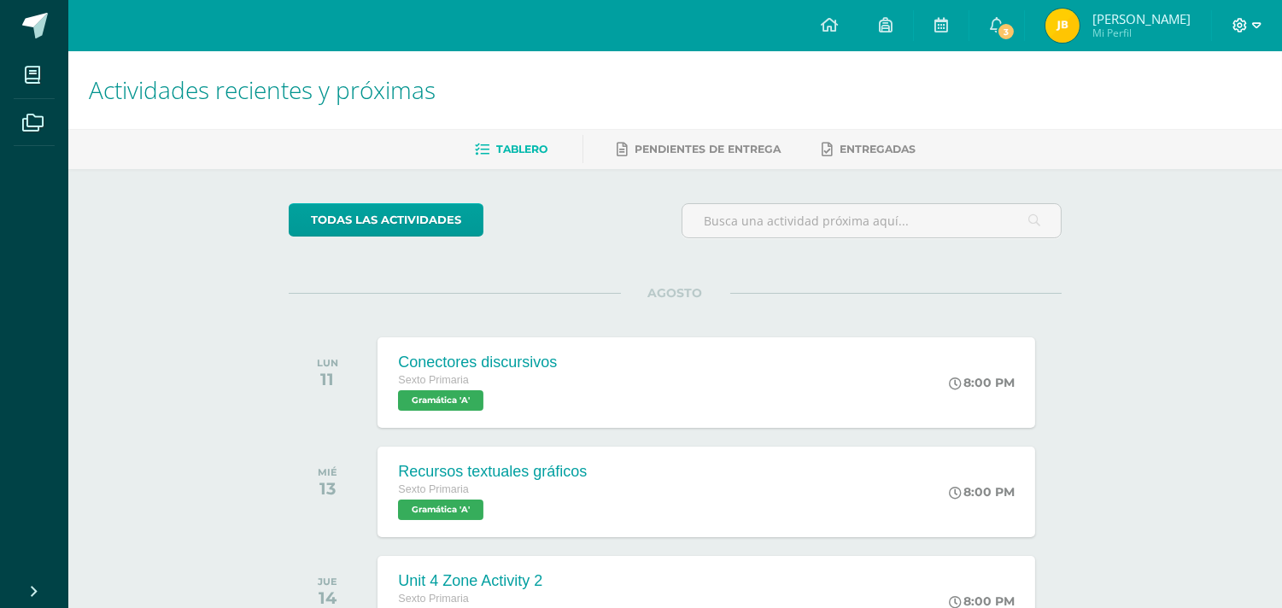
click at [1256, 18] on icon at bounding box center [1256, 25] width 9 height 15
click at [1128, 15] on span "[PERSON_NAME]" at bounding box center [1141, 18] width 98 height 17
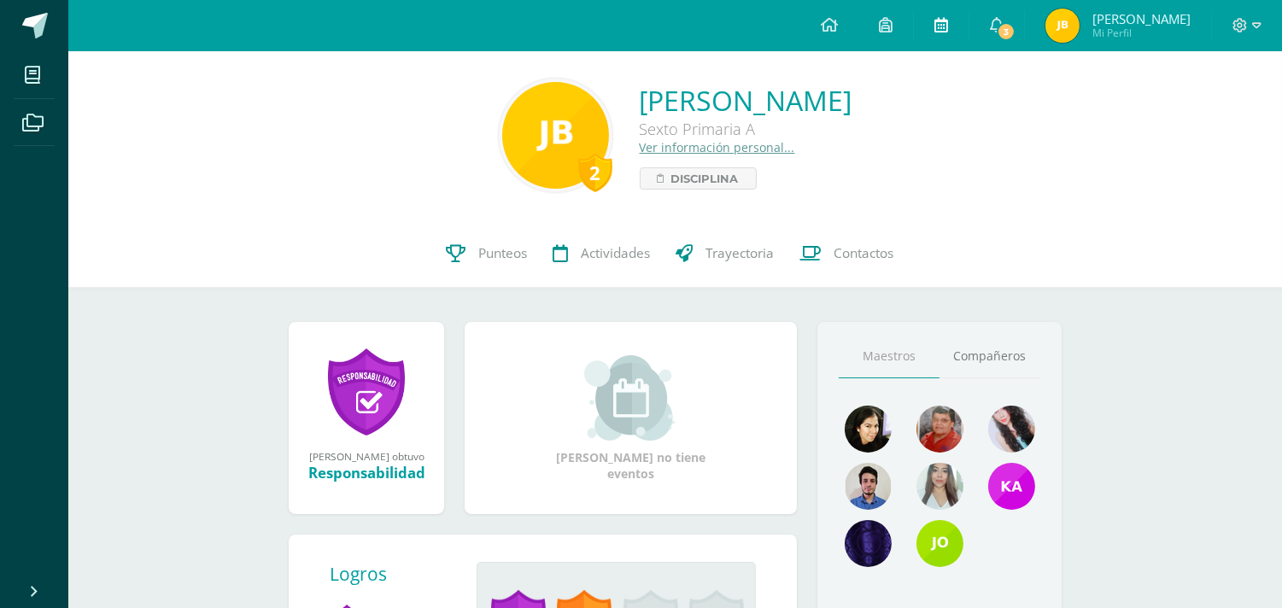
click at [948, 24] on icon at bounding box center [941, 24] width 14 height 15
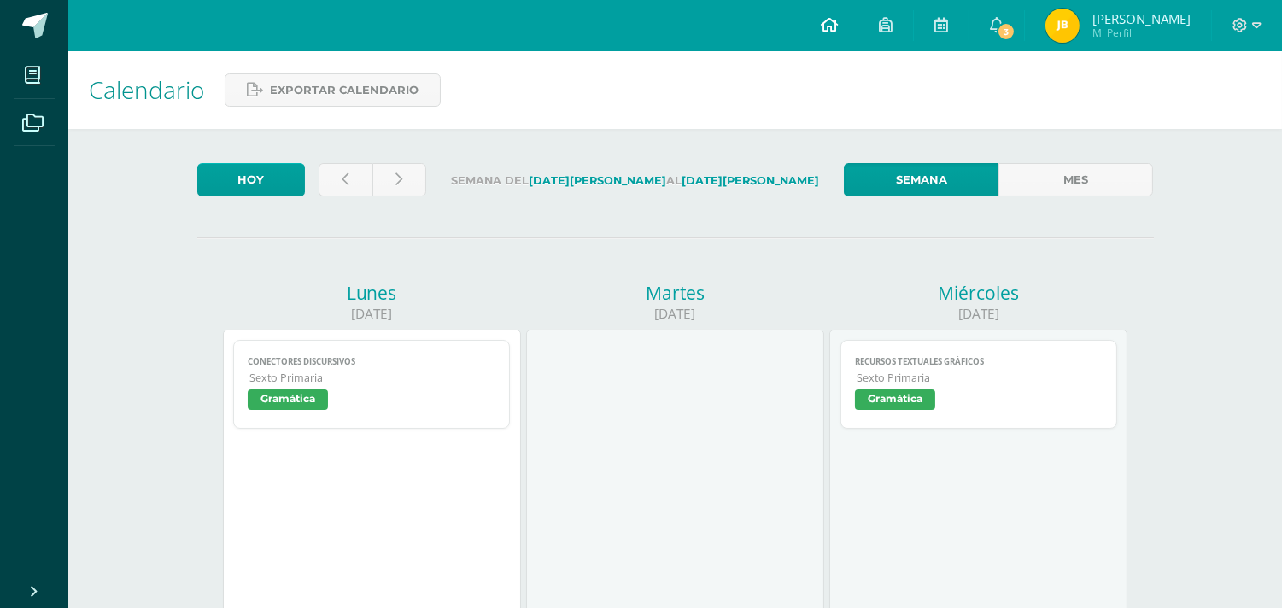
click at [838, 24] on icon at bounding box center [829, 24] width 17 height 15
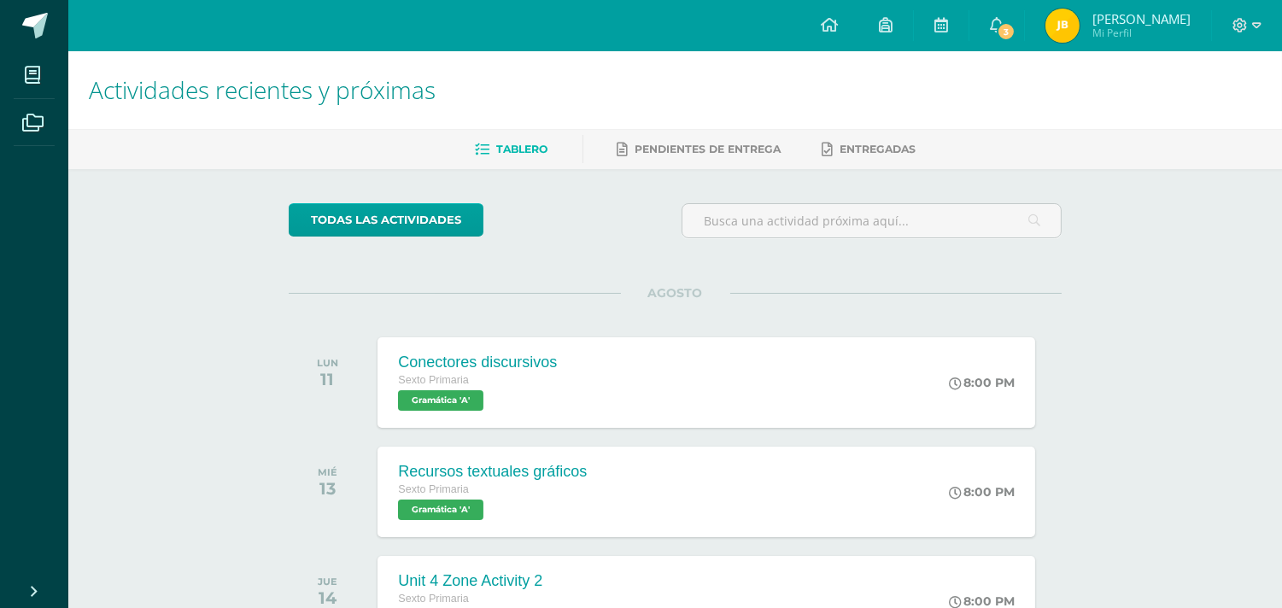
click at [1154, 20] on span "[PERSON_NAME]" at bounding box center [1141, 18] width 98 height 17
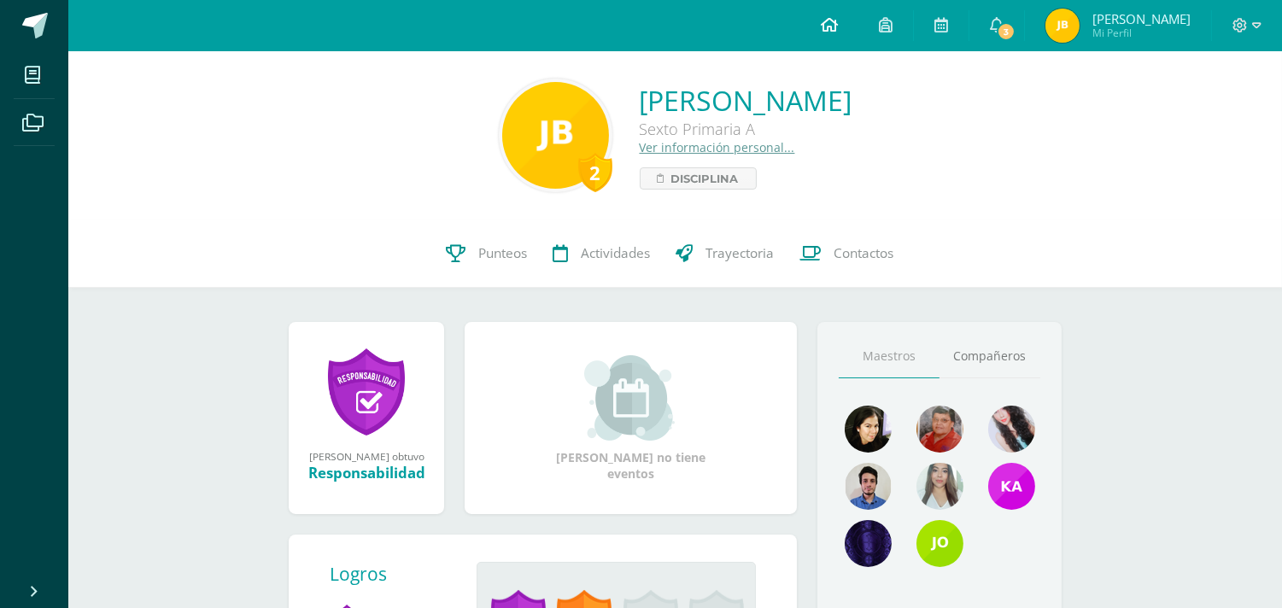
click at [838, 34] on span at bounding box center [829, 25] width 17 height 19
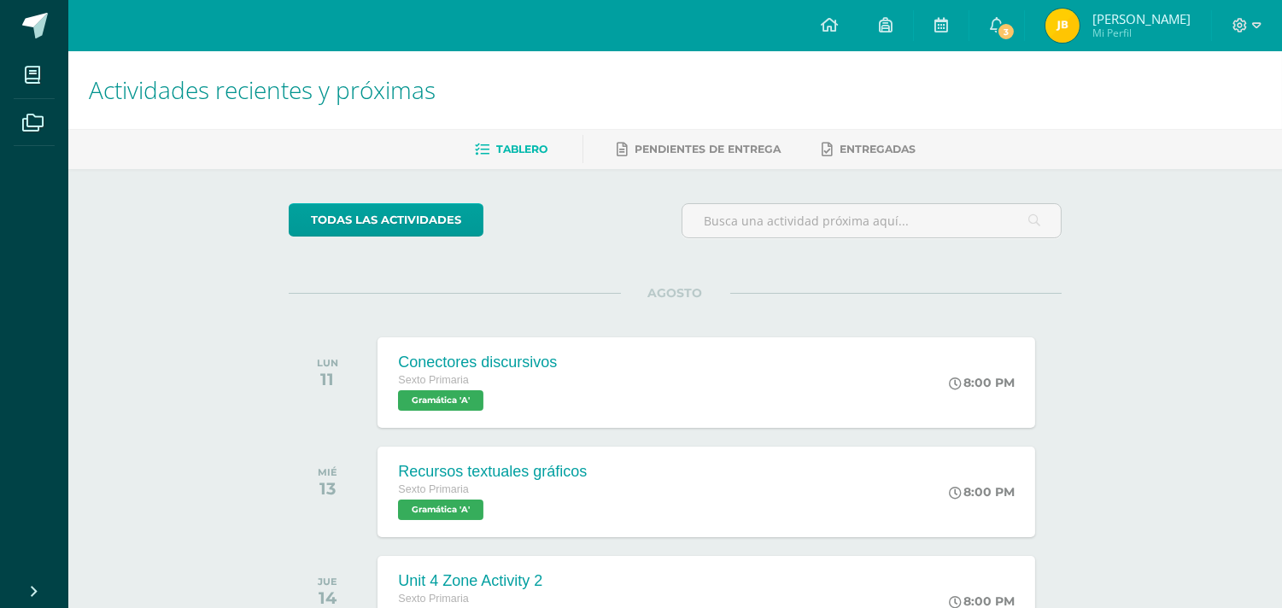
click at [838, 34] on span at bounding box center [829, 25] width 17 height 19
click at [1154, 26] on span "Javier Eduardo" at bounding box center [1141, 18] width 98 height 17
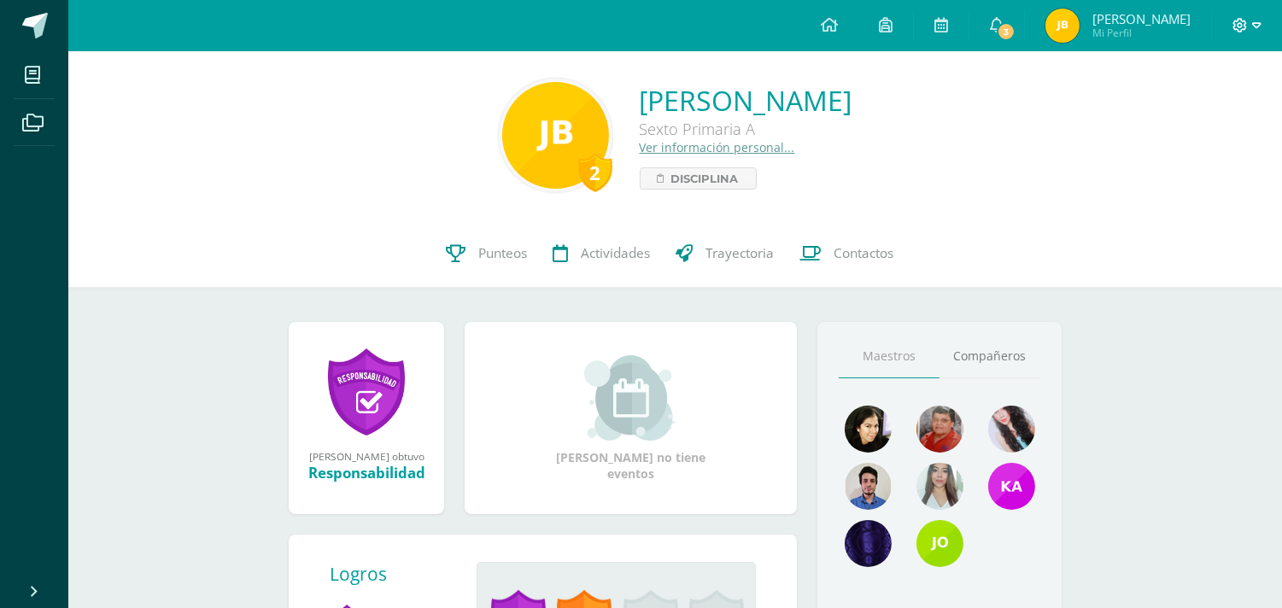
click at [1252, 20] on icon at bounding box center [1256, 25] width 9 height 15
click at [1183, 114] on span "Cerrar sesión" at bounding box center [1203, 116] width 77 height 16
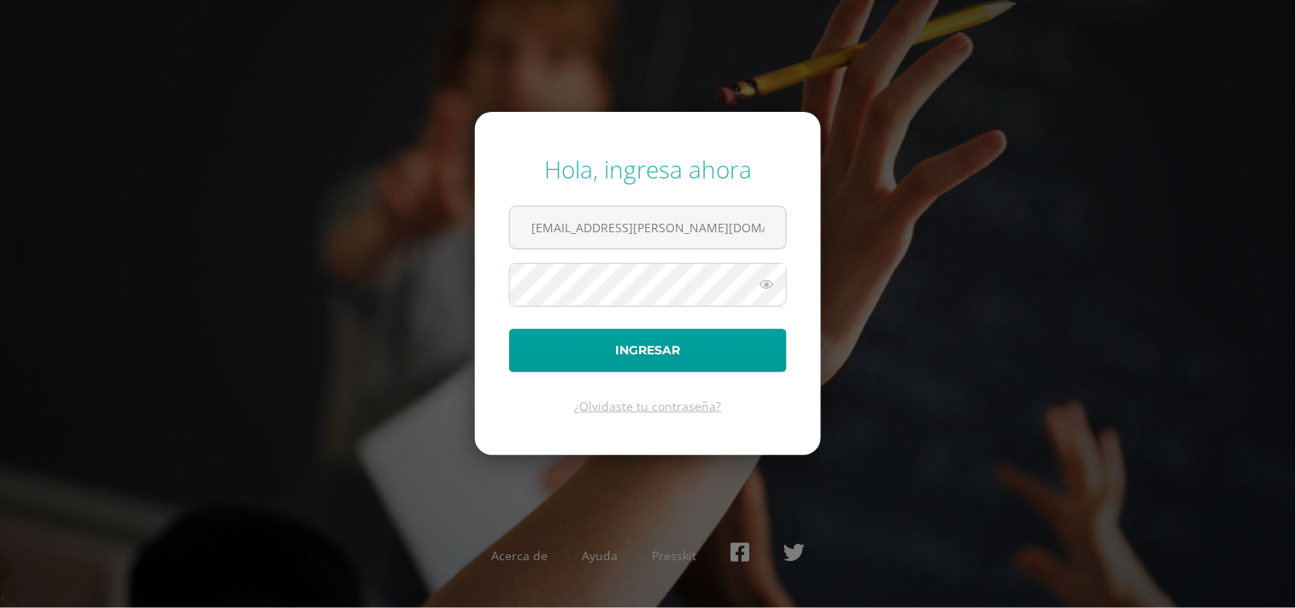
click at [762, 286] on icon at bounding box center [766, 284] width 22 height 20
click at [579, 227] on input "2024042@fatima.edoo.gt" at bounding box center [648, 228] width 276 height 42
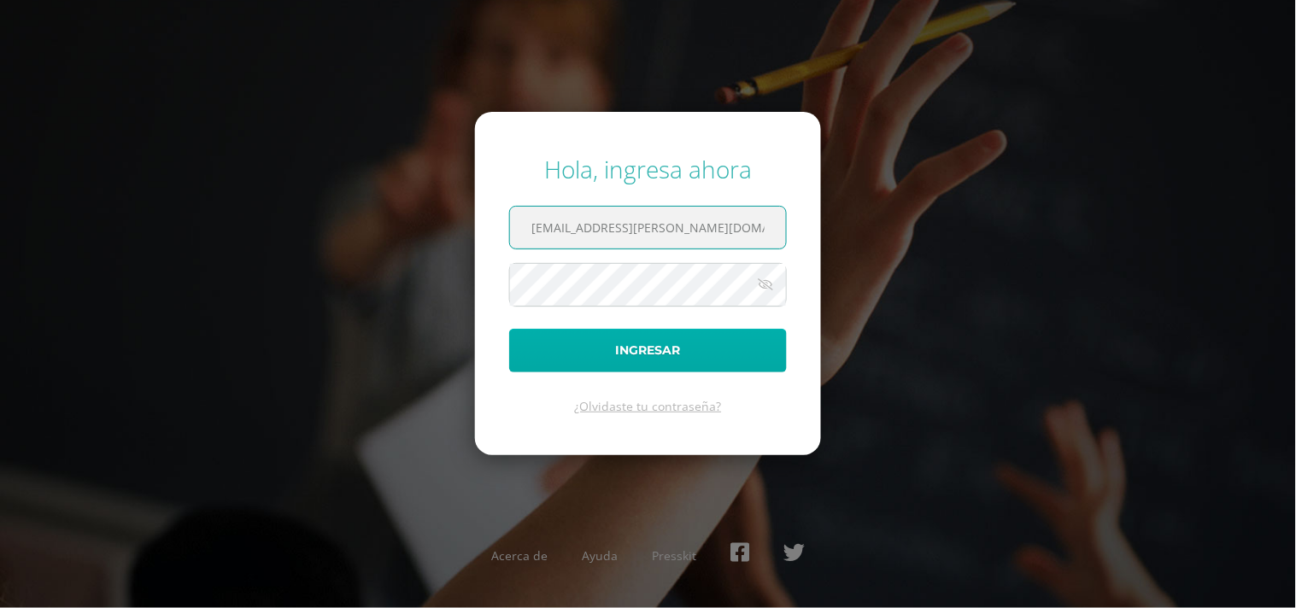
type input "[EMAIL_ADDRESS][DOMAIN_NAME]"
click at [577, 343] on button "Ingresar" at bounding box center [648, 351] width 278 height 44
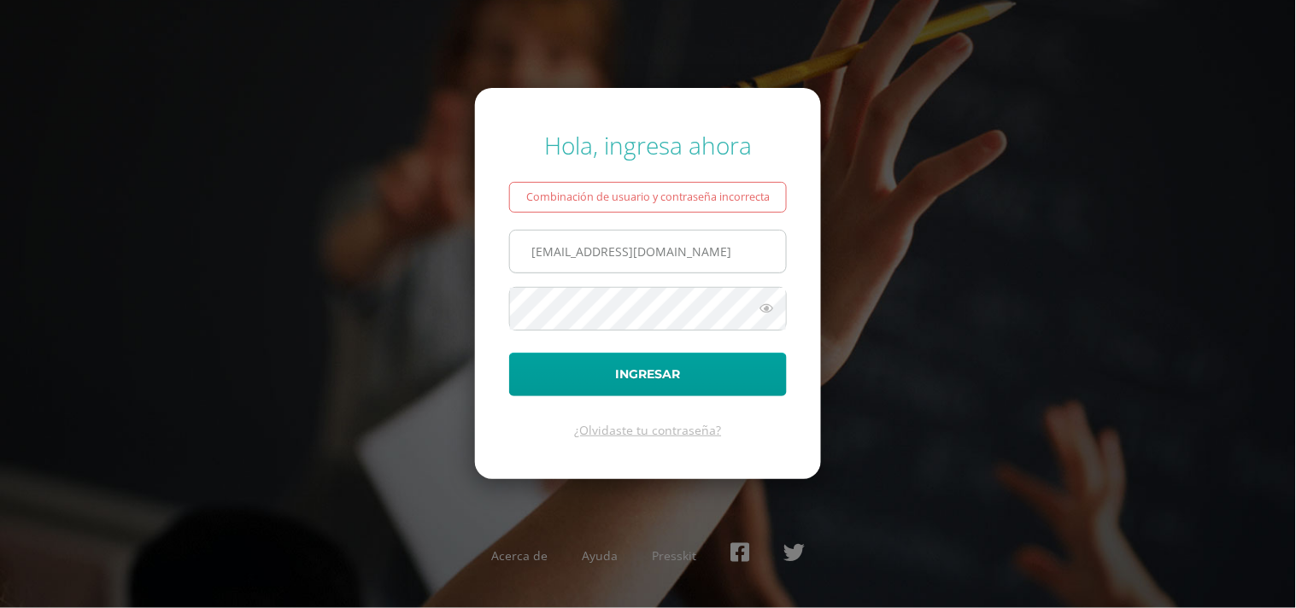
click at [578, 245] on input "[EMAIL_ADDRESS][PERSON_NAME][DOMAIN_NAME]" at bounding box center [648, 252] width 276 height 42
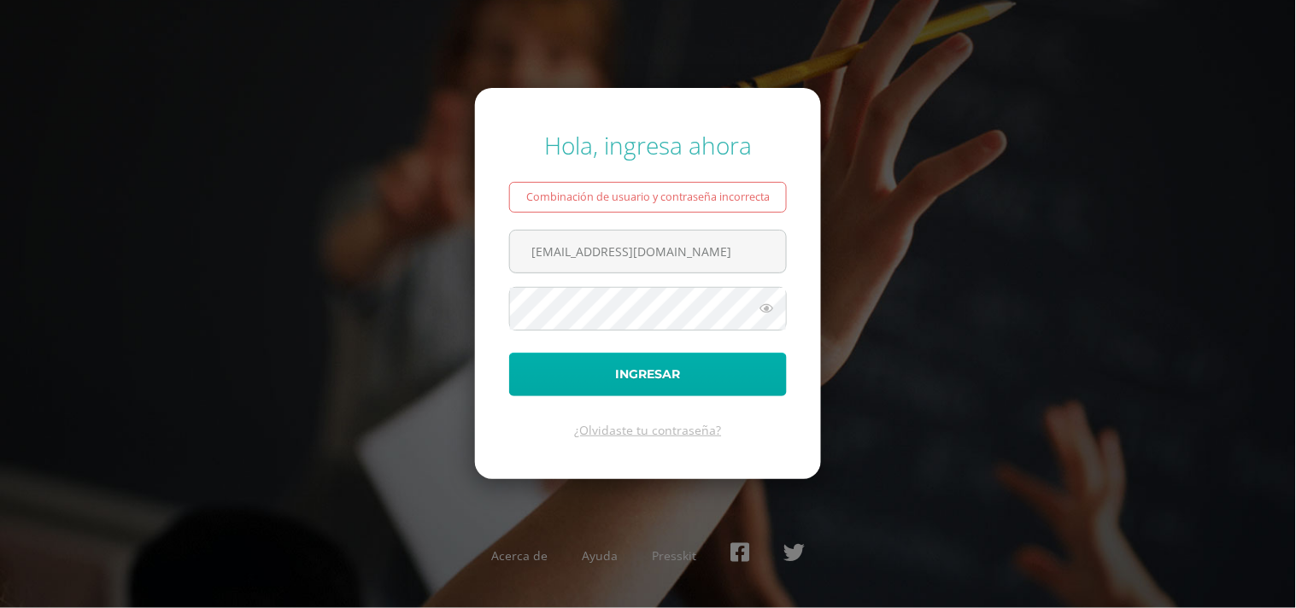
type input "[EMAIL_ADDRESS][PERSON_NAME][DOMAIN_NAME]"
click at [625, 373] on button "Ingresar" at bounding box center [648, 375] width 278 height 44
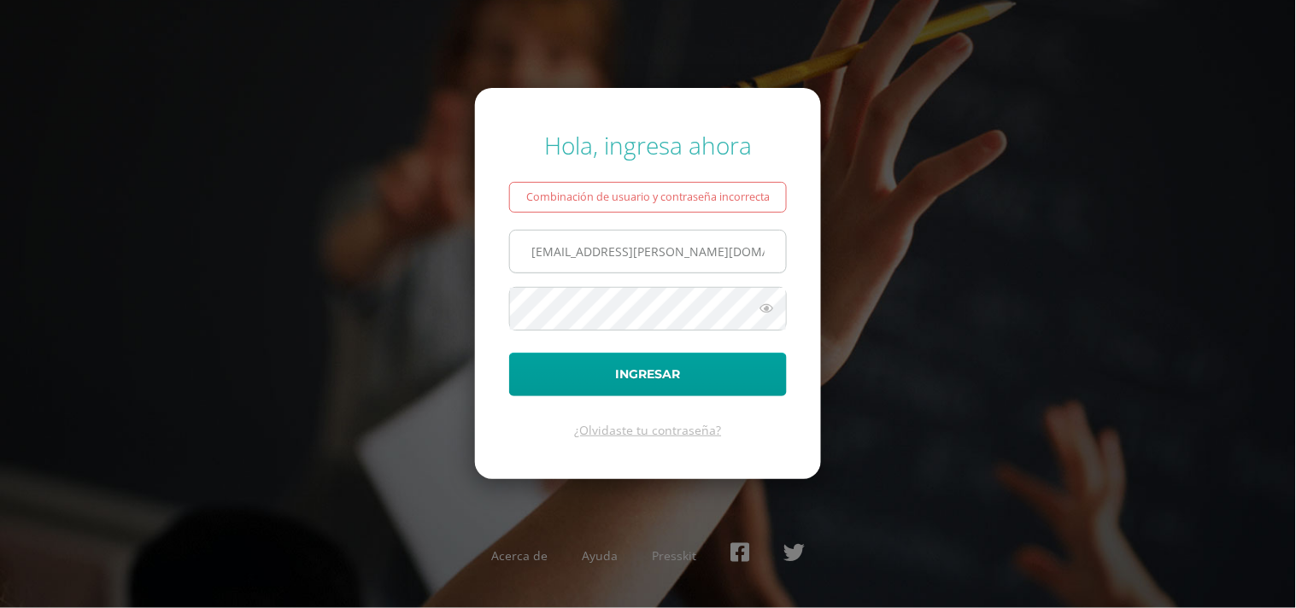
click at [576, 253] on input "[EMAIL_ADDRESS][PERSON_NAME][DOMAIN_NAME]" at bounding box center [648, 252] width 276 height 42
click at [577, 253] on input "[EMAIL_ADDRESS][PERSON_NAME][DOMAIN_NAME]" at bounding box center [648, 252] width 276 height 42
type input "[EMAIL_ADDRESS][PERSON_NAME][DOMAIN_NAME]"
click at [764, 312] on icon at bounding box center [766, 308] width 22 height 20
click at [497, 333] on form "Hola, ingresa ahora Combinación de usuario y contraseña incorrecta 2024040@fati…" at bounding box center [648, 283] width 346 height 391
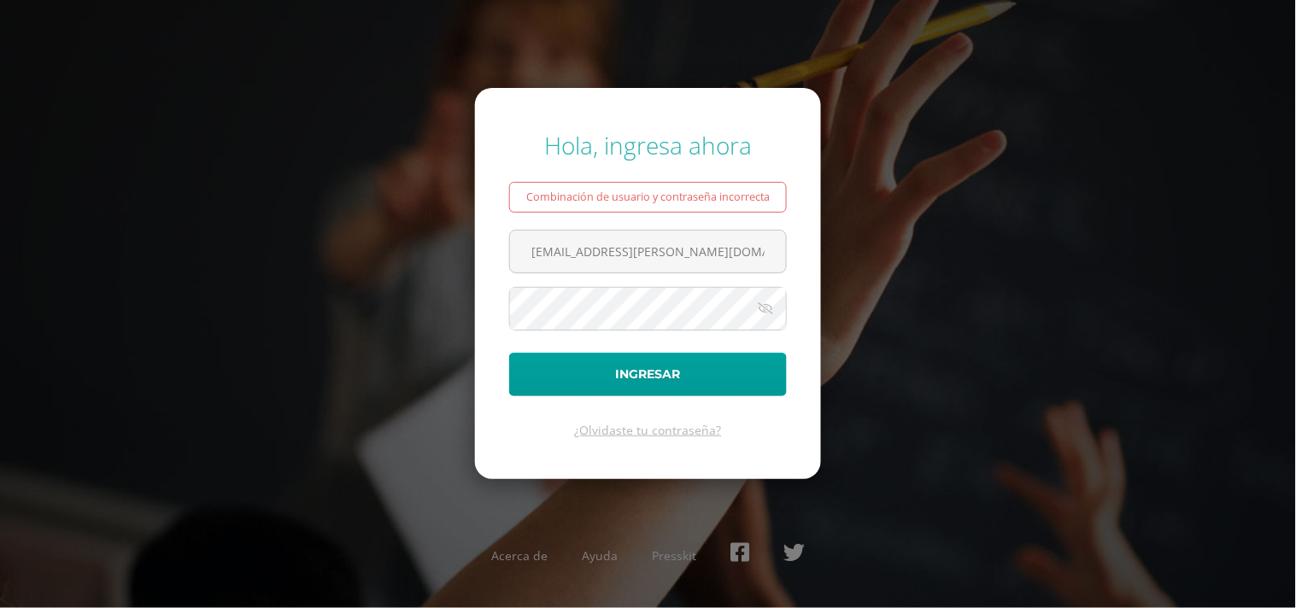
click at [550, 343] on form "Hola, ingresa ahora Combinación de usuario y contraseña incorrecta 2024040@fati…" at bounding box center [648, 283] width 346 height 391
click at [558, 378] on button "Ingresar" at bounding box center [648, 375] width 278 height 44
click at [577, 248] on input "[EMAIL_ADDRESS][DOMAIN_NAME]" at bounding box center [648, 252] width 276 height 42
type input "[EMAIL_ADDRESS][DOMAIN_NAME]"
click at [566, 381] on button "Ingresar" at bounding box center [648, 375] width 278 height 44
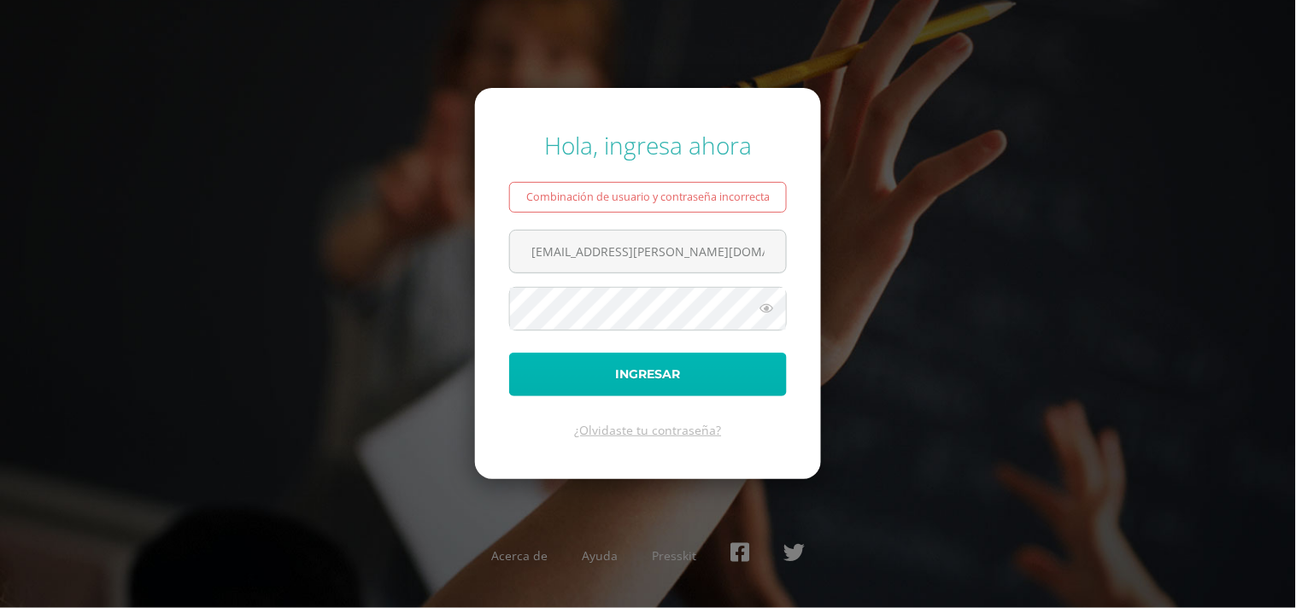
click at [572, 370] on button "Ingresar" at bounding box center [648, 375] width 278 height 44
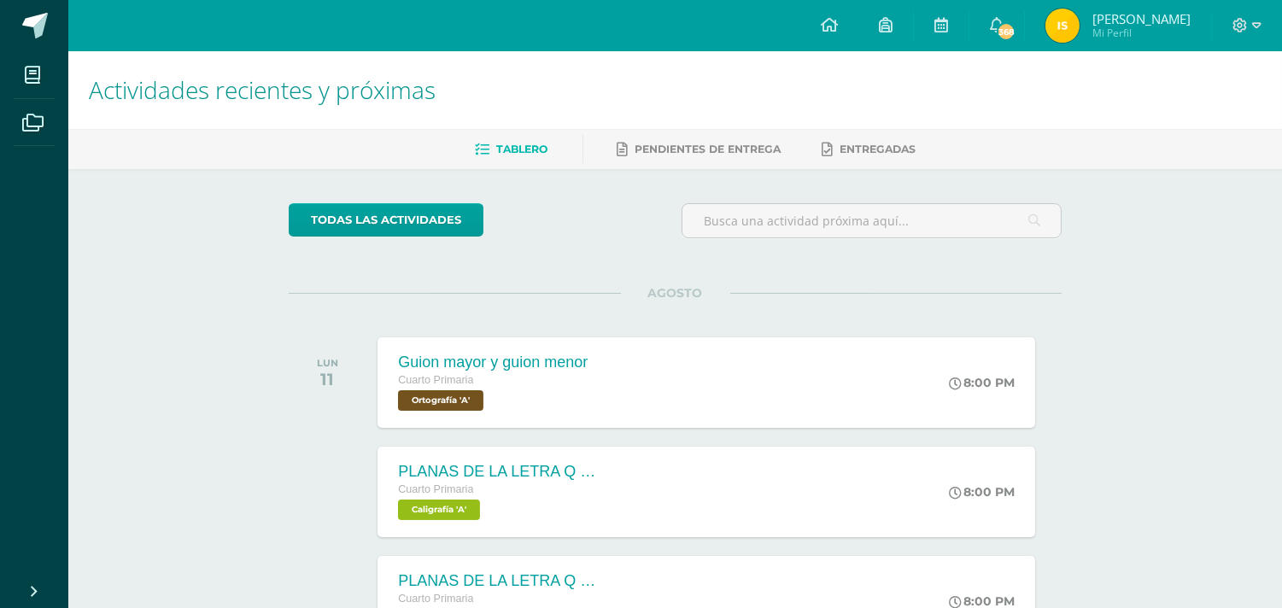
click at [1164, 20] on span "[PERSON_NAME]" at bounding box center [1141, 18] width 98 height 17
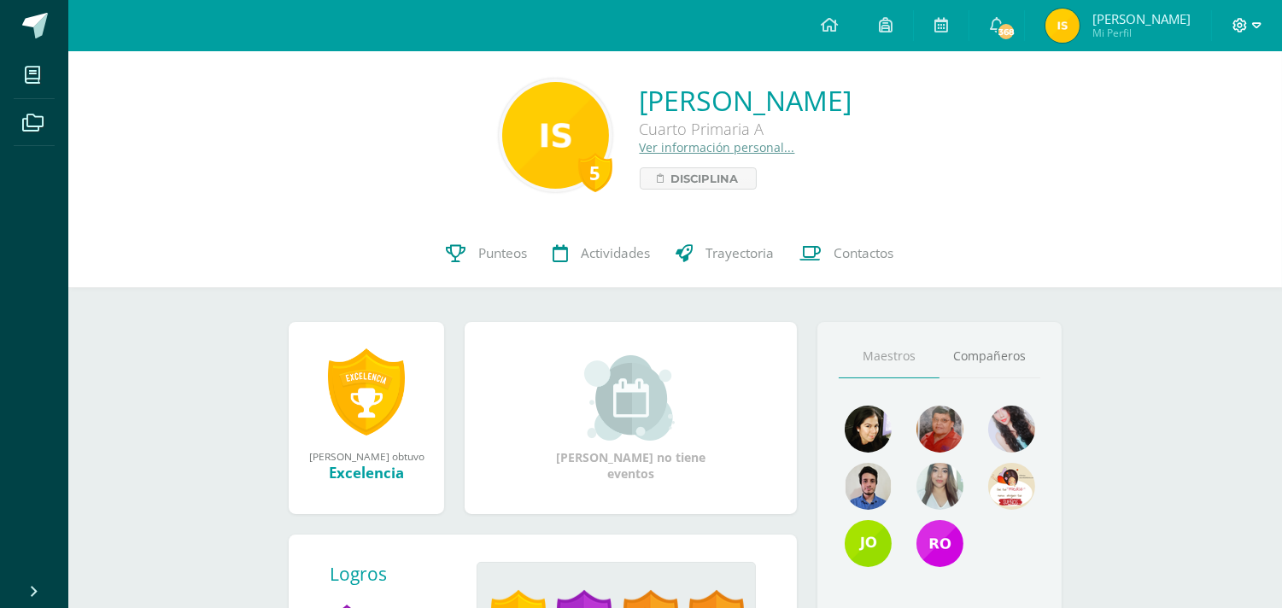
click at [1253, 28] on icon at bounding box center [1256, 25] width 9 height 15
click at [1197, 111] on span "Cerrar sesión" at bounding box center [1203, 116] width 77 height 16
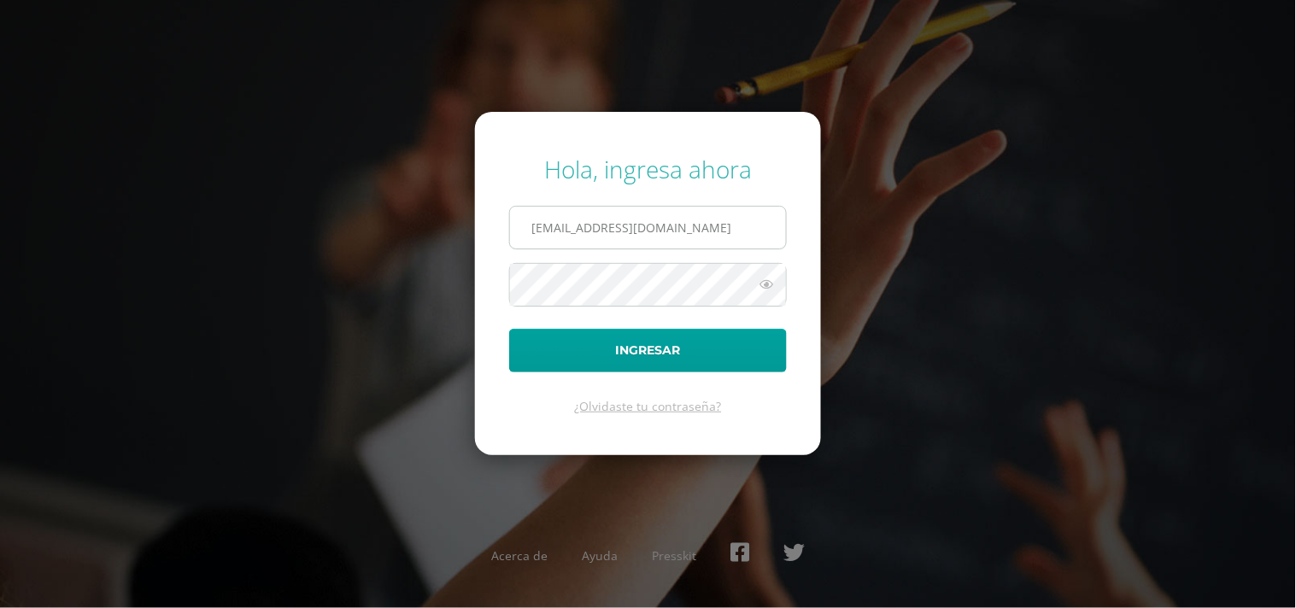
click at [577, 225] on input "2024042@fatima.edoo.gt" at bounding box center [648, 228] width 276 height 42
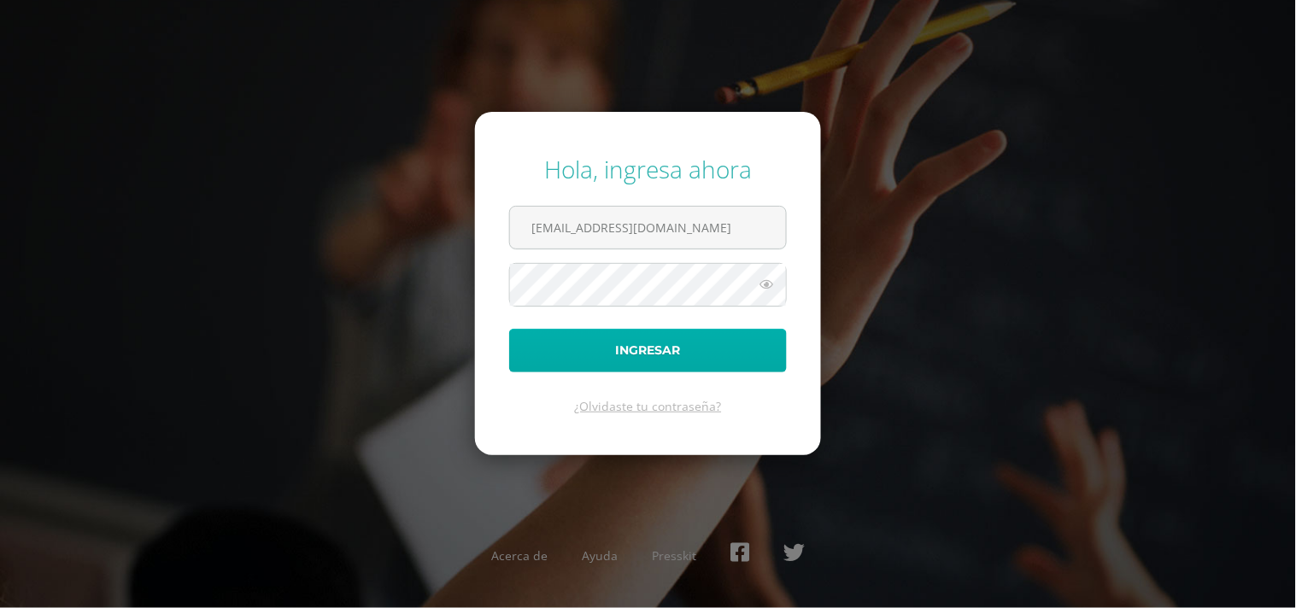
type input "2024039@fatima.edoo.gt"
click at [577, 335] on button "Ingresar" at bounding box center [648, 351] width 278 height 44
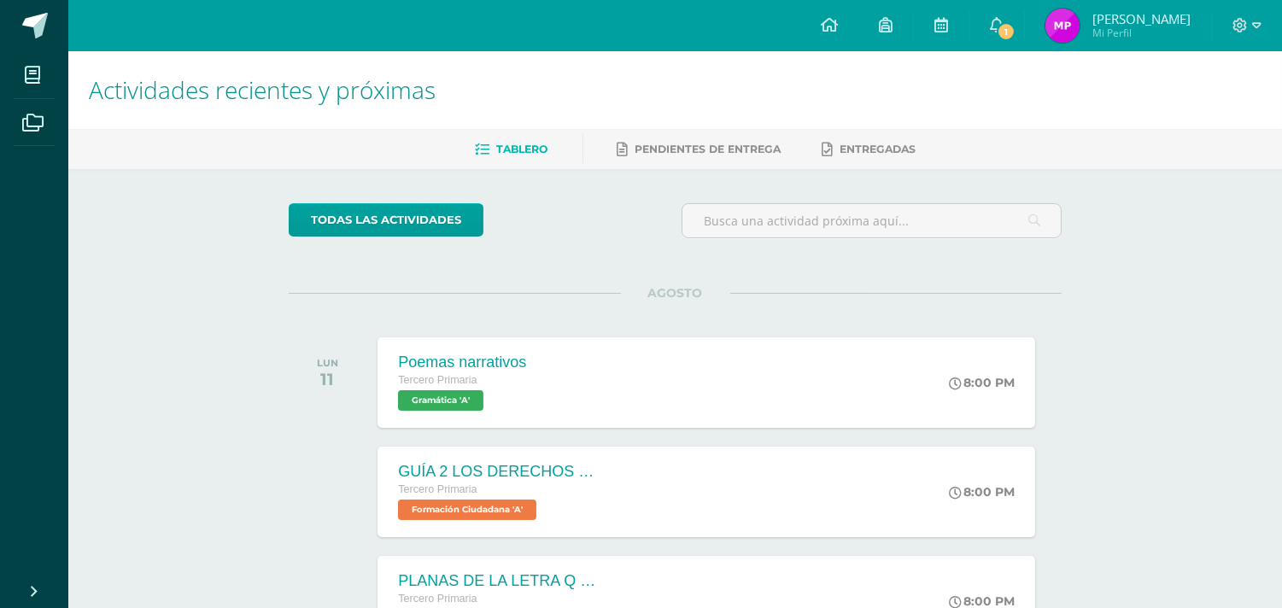
click at [1171, 20] on span "Miguel Ángel" at bounding box center [1141, 18] width 98 height 17
click at [1244, 29] on icon at bounding box center [1240, 25] width 15 height 15
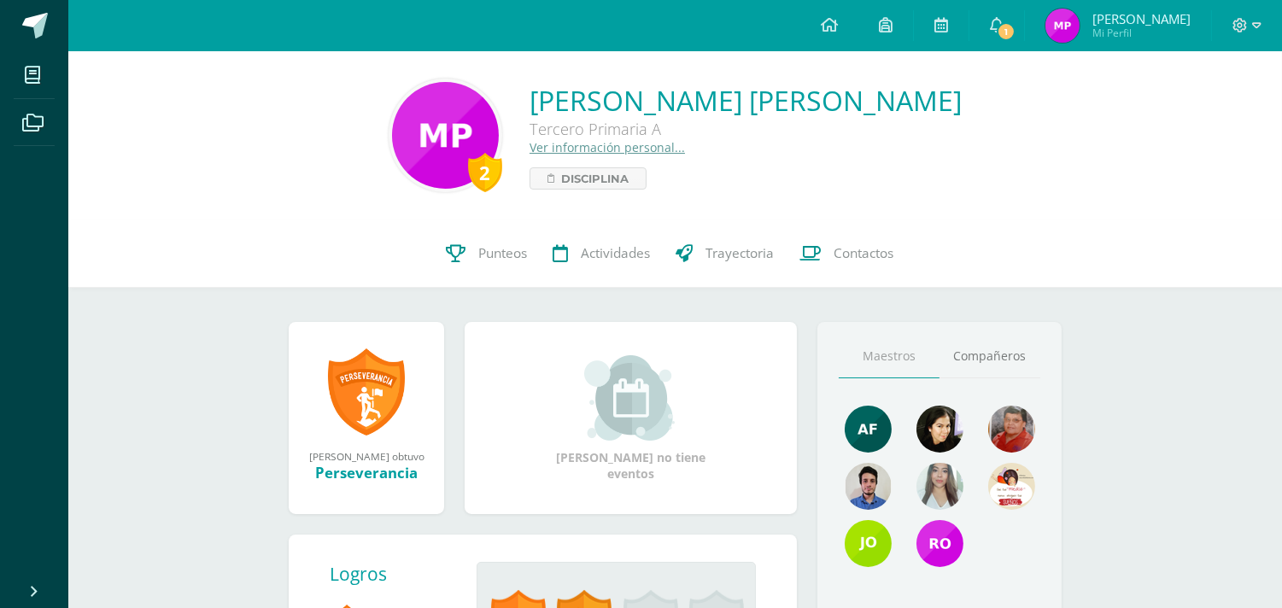
click at [1251, 36] on div at bounding box center [1247, 25] width 70 height 51
click at [1252, 29] on icon at bounding box center [1256, 25] width 9 height 15
click at [1168, 116] on span "Cerrar sesión" at bounding box center [1203, 116] width 77 height 16
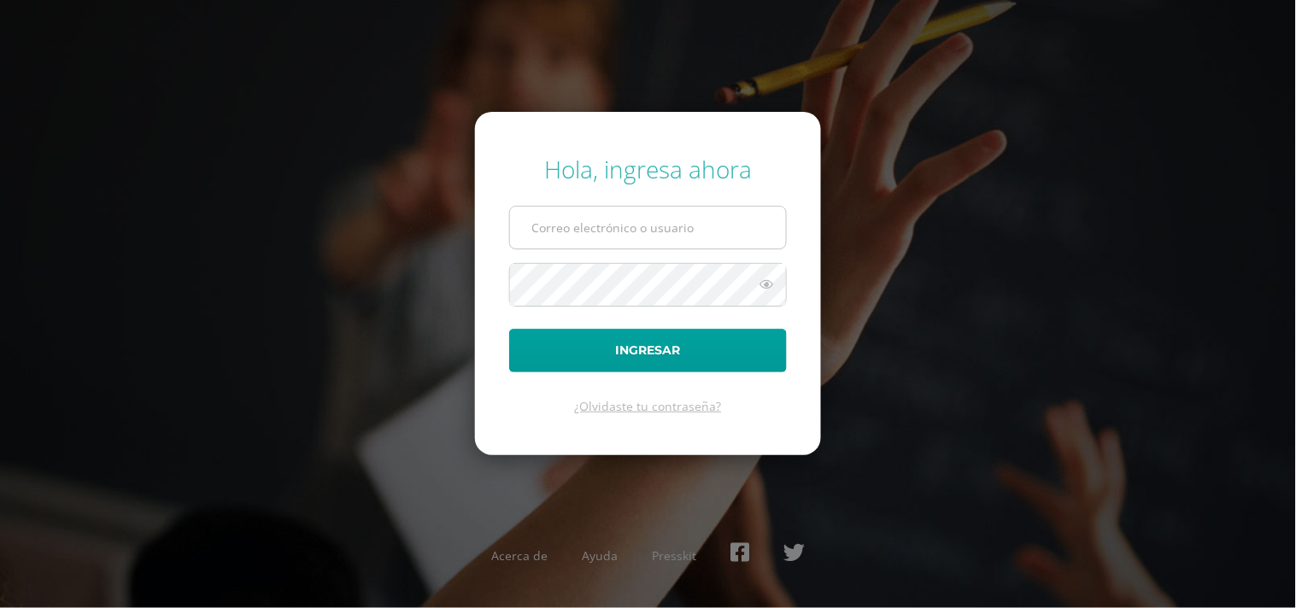
type input "2024042@fatima.edoo.gt"
click at [576, 227] on input "2024042@fatima.edoo.gt" at bounding box center [648, 228] width 276 height 42
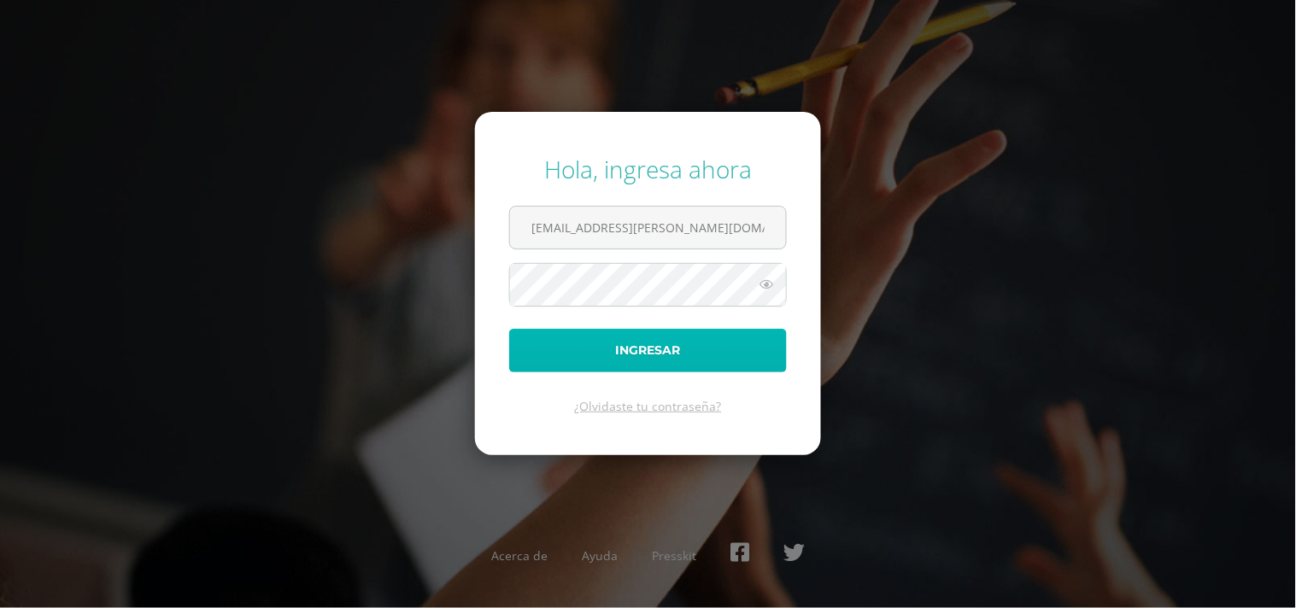
click at [556, 361] on button "Ingresar" at bounding box center [648, 351] width 278 height 44
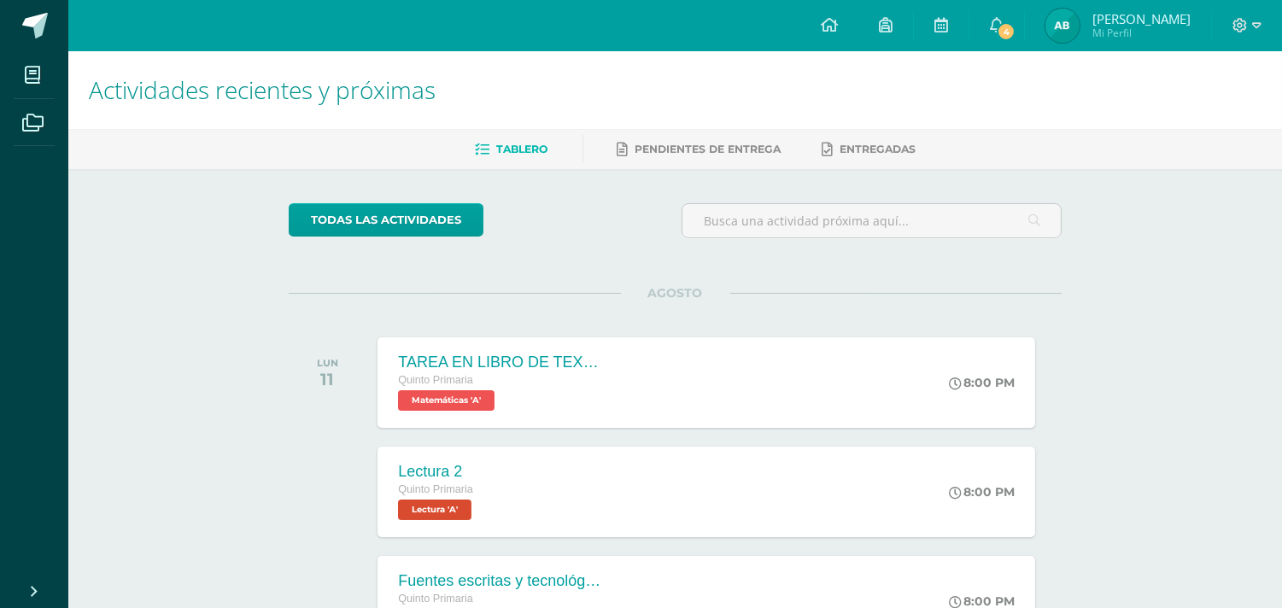
click at [1150, 20] on span "Ana Del Rosario" at bounding box center [1141, 18] width 98 height 17
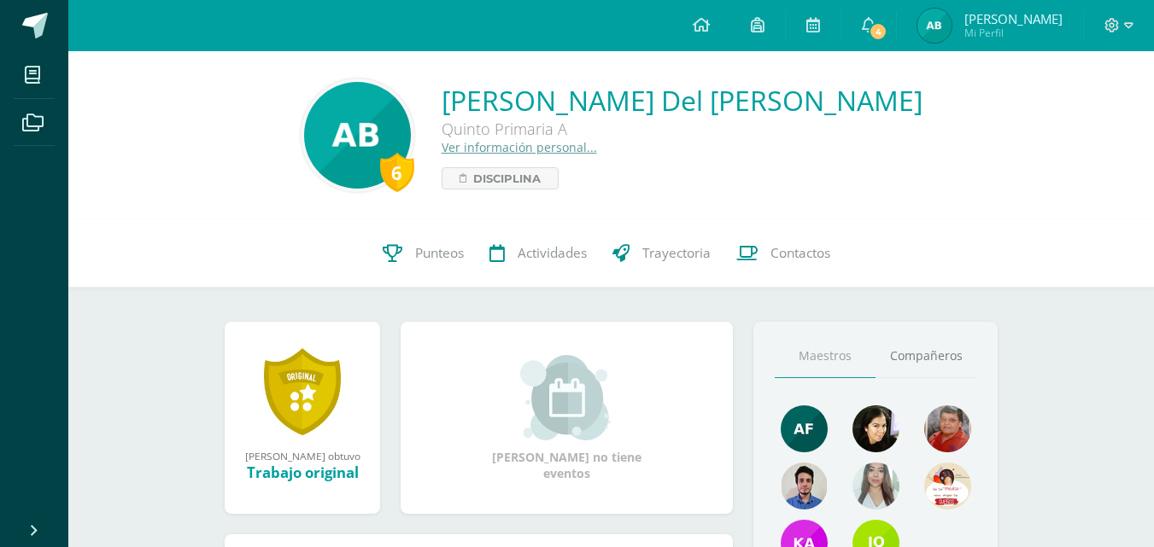
click at [1096, 103] on div "6 Ana Del Rosario Barrundia Guevara Quinto Primaria A Ver información personal.…" at bounding box center [611, 136] width 1058 height 114
click at [1113, 28] on icon at bounding box center [1111, 25] width 15 height 15
click at [1063, 118] on span "Cerrar sesión" at bounding box center [1074, 116] width 77 height 16
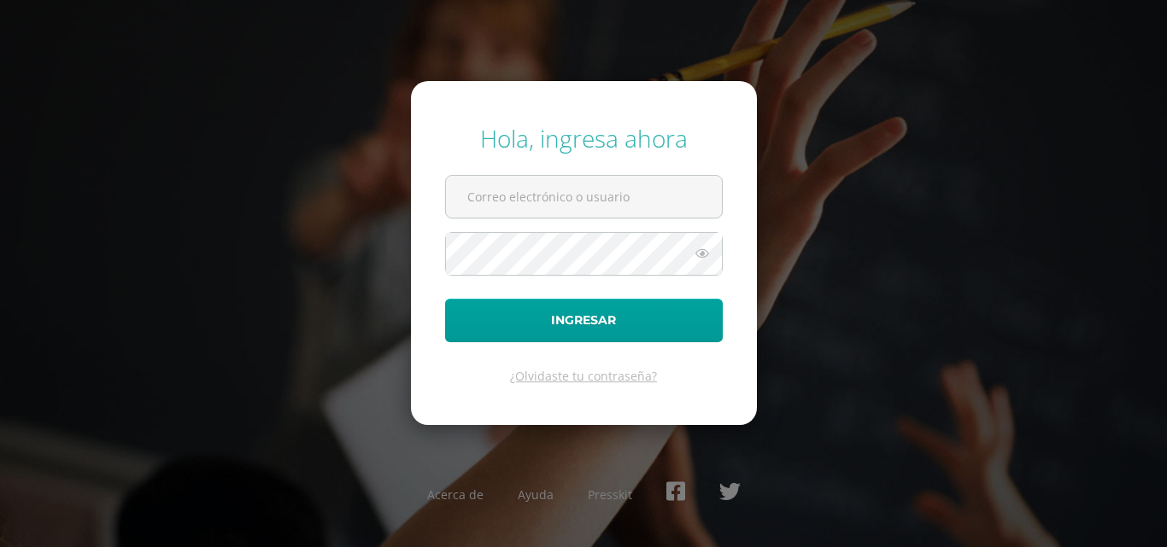
type input "[EMAIL_ADDRESS][PERSON_NAME][DOMAIN_NAME]"
click at [697, 259] on icon at bounding box center [702, 253] width 22 height 20
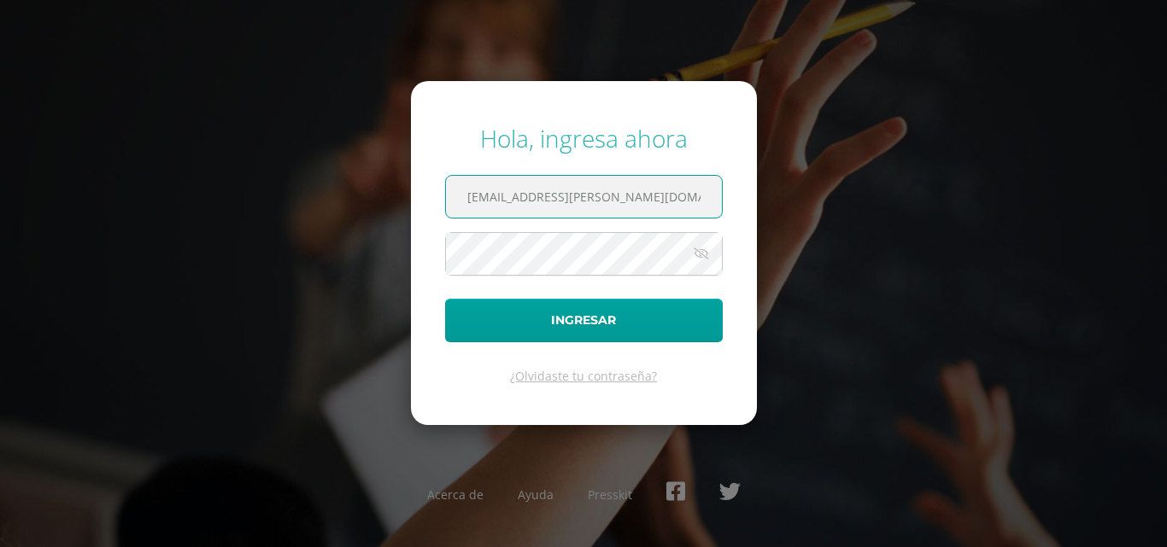
click at [514, 197] on input "2024042@fatima.edoo.gt" at bounding box center [584, 197] width 276 height 42
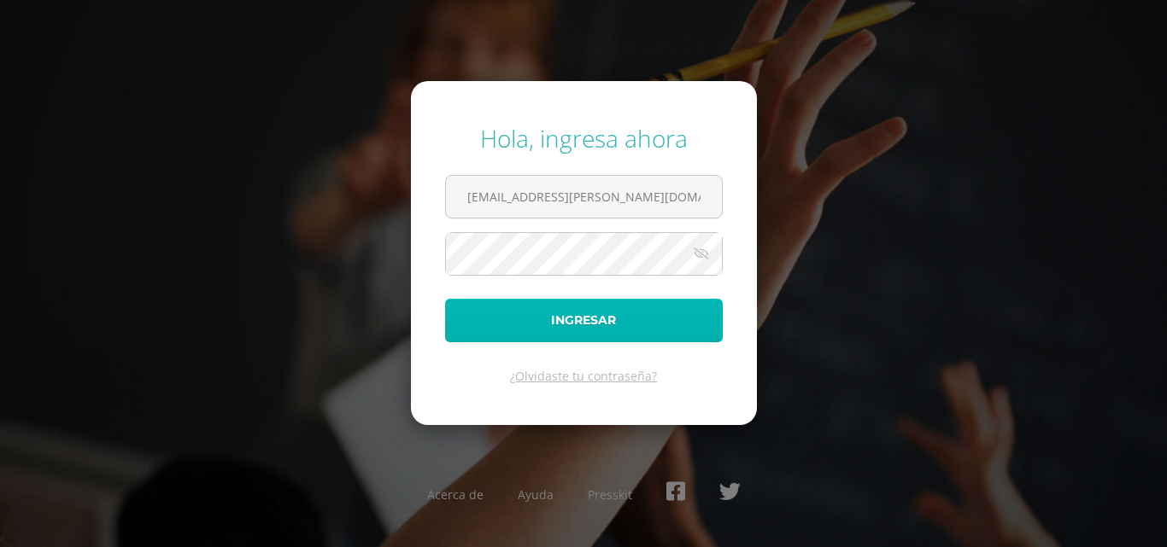
click at [572, 318] on button "Ingresar" at bounding box center [584, 321] width 278 height 44
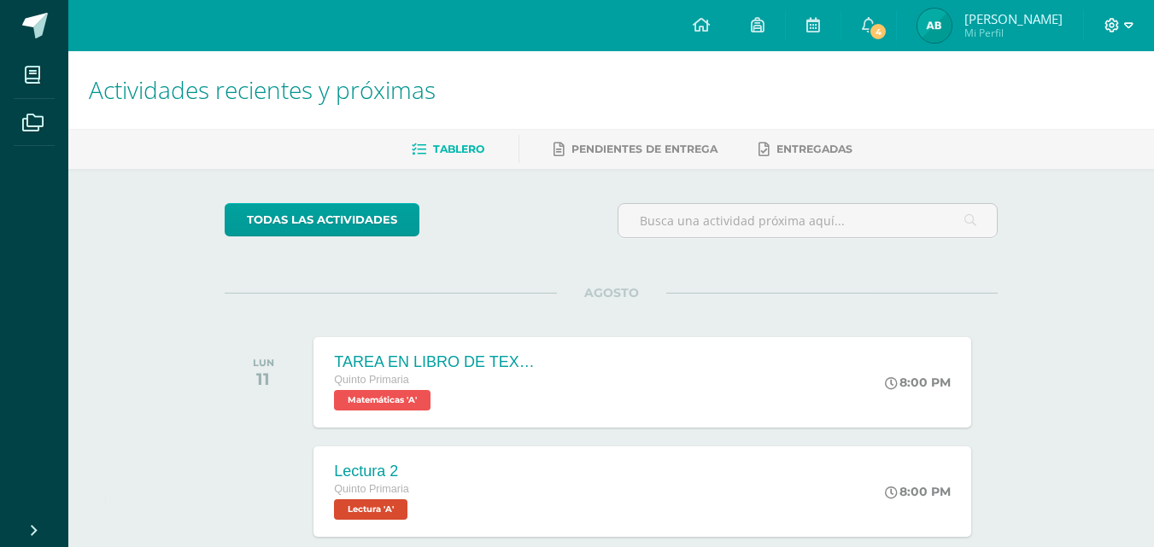
click at [1120, 26] on span at bounding box center [1118, 25] width 29 height 19
click at [1028, 115] on link "Cerrar sesión" at bounding box center [1065, 116] width 135 height 25
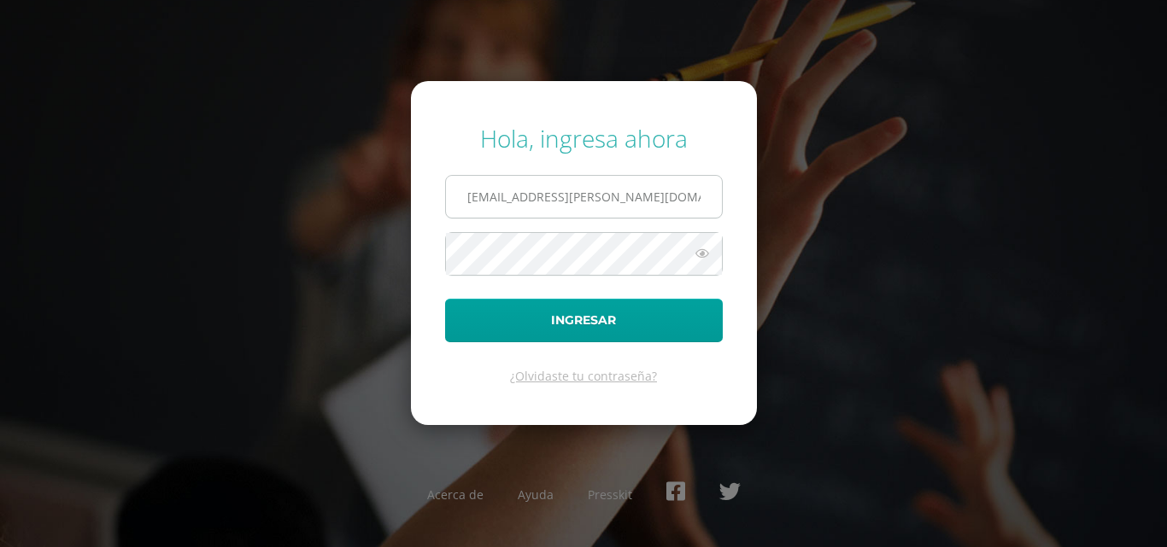
click at [507, 196] on input "[EMAIL_ADDRESS][PERSON_NAME][DOMAIN_NAME]" at bounding box center [584, 197] width 276 height 42
click at [515, 196] on input "2024042@fatima.edoo.gt" at bounding box center [584, 197] width 276 height 42
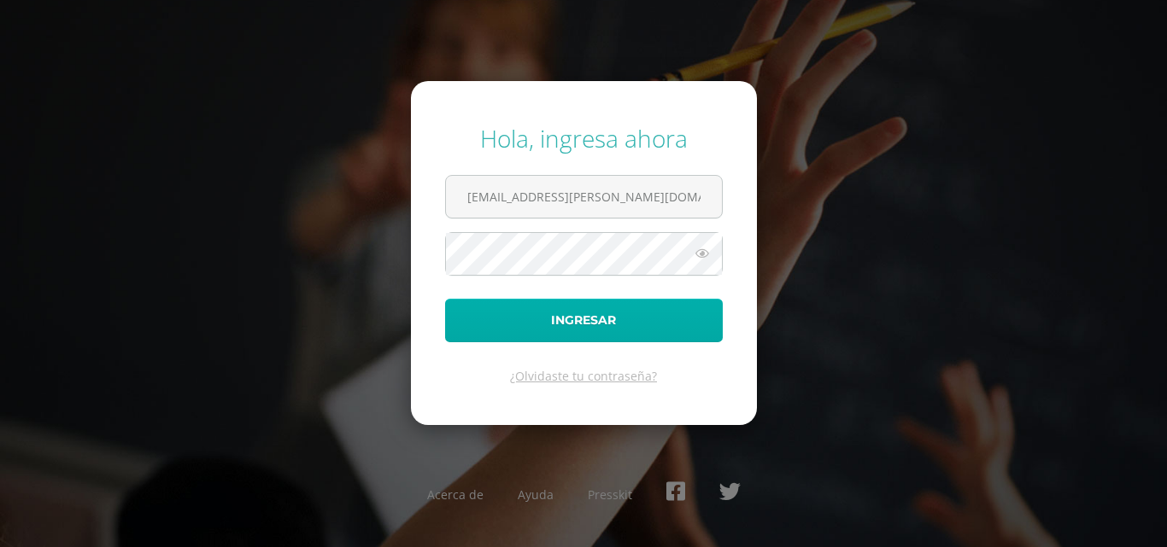
type input "[EMAIL_ADDRESS][DOMAIN_NAME]"
click at [585, 326] on button "Ingresar" at bounding box center [584, 321] width 278 height 44
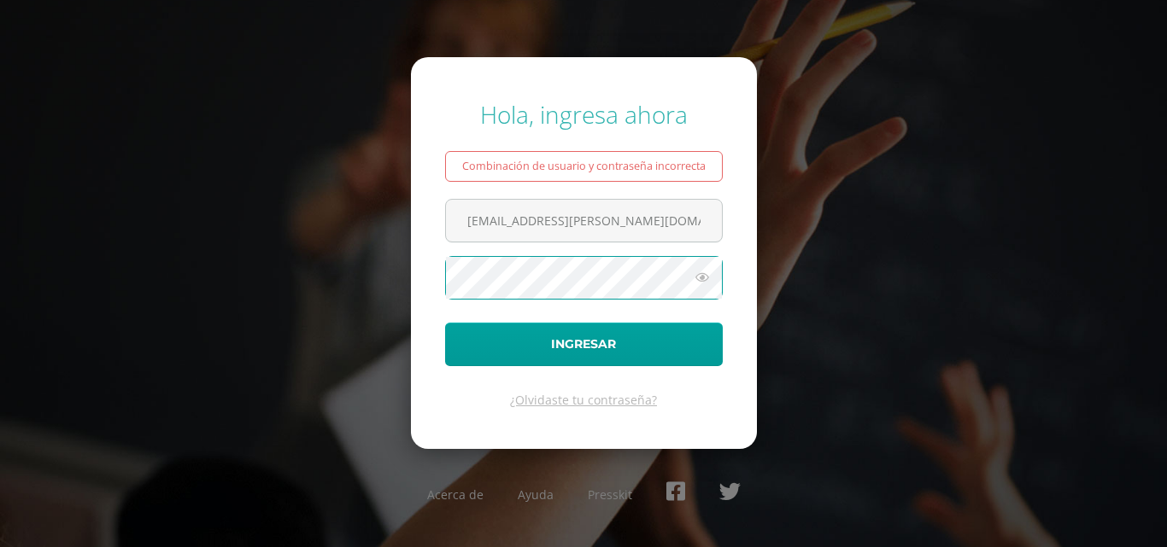
click at [700, 278] on icon at bounding box center [702, 277] width 22 height 20
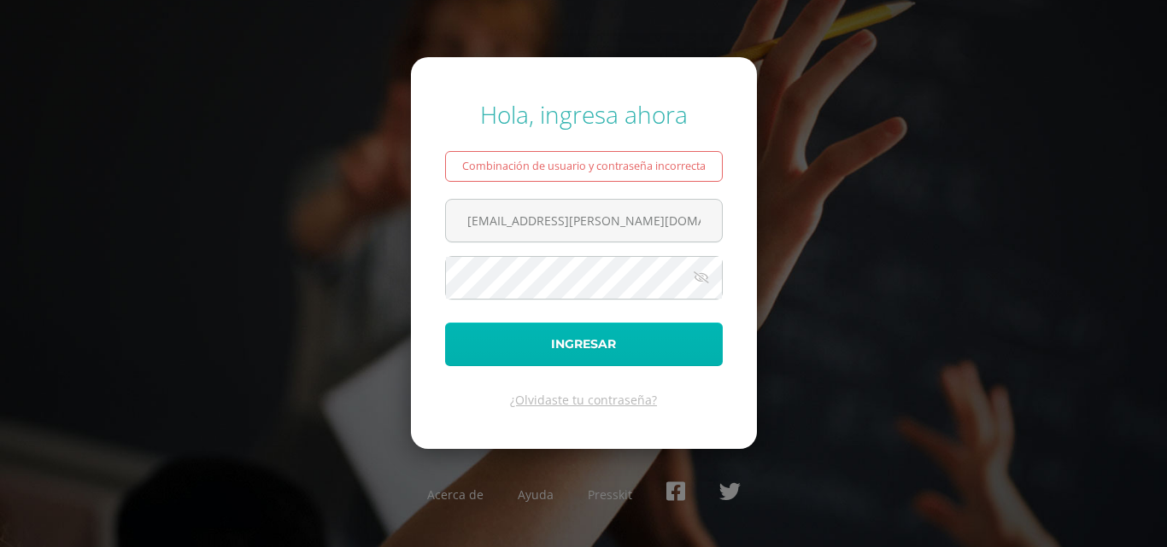
click at [610, 332] on button "Ingresar" at bounding box center [584, 345] width 278 height 44
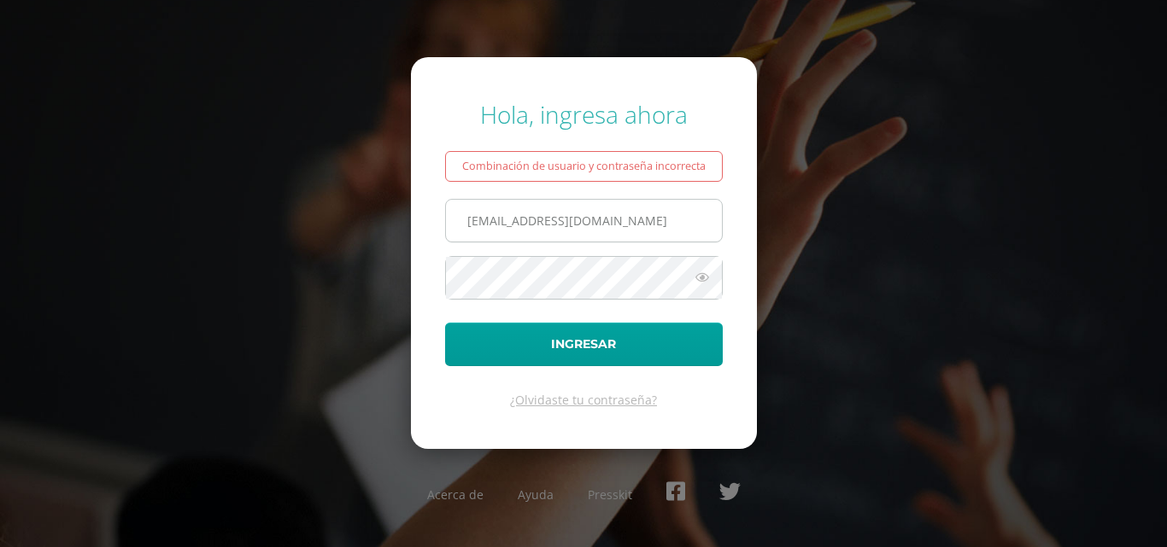
click at [512, 221] on input "[EMAIL_ADDRESS][DOMAIN_NAME]" at bounding box center [584, 221] width 276 height 42
type input "[EMAIL_ADDRESS][DOMAIN_NAME]"
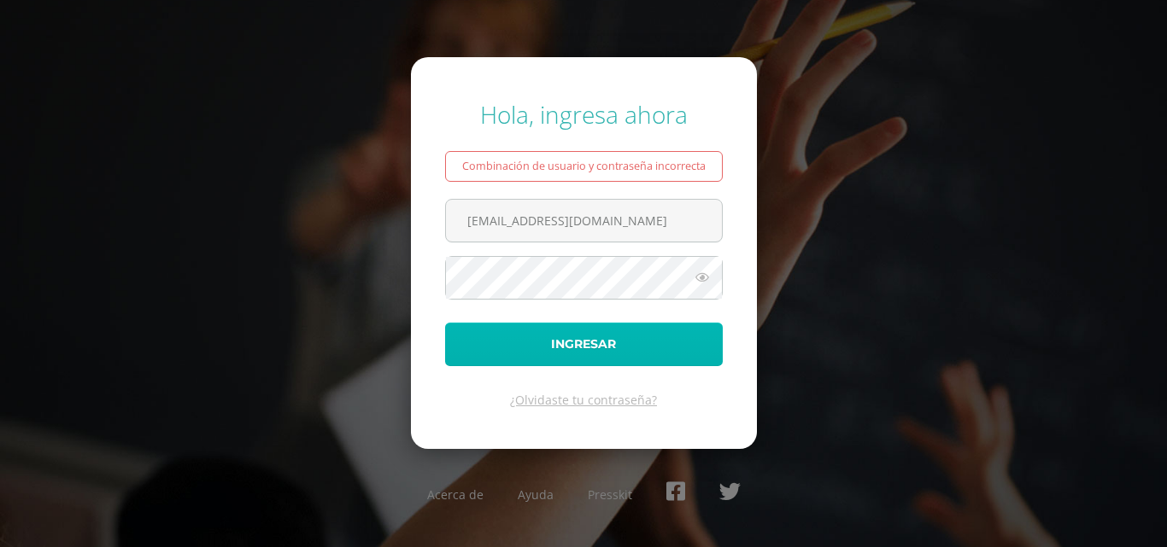
click at [535, 350] on button "Ingresar" at bounding box center [584, 345] width 278 height 44
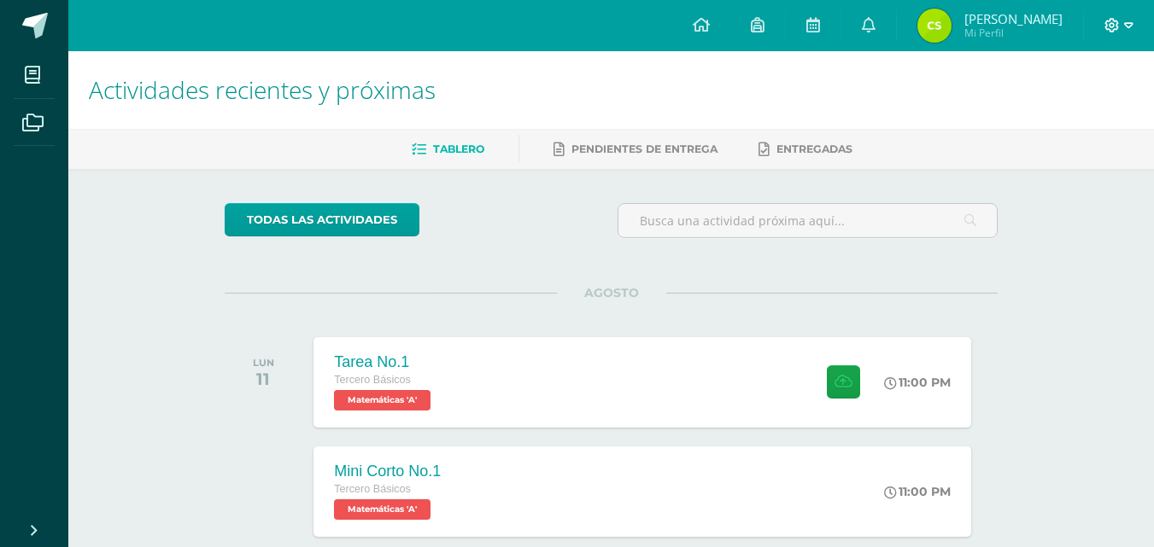
click at [1120, 26] on span at bounding box center [1118, 25] width 29 height 19
click at [1048, 121] on span "Cerrar sesión" at bounding box center [1074, 116] width 77 height 16
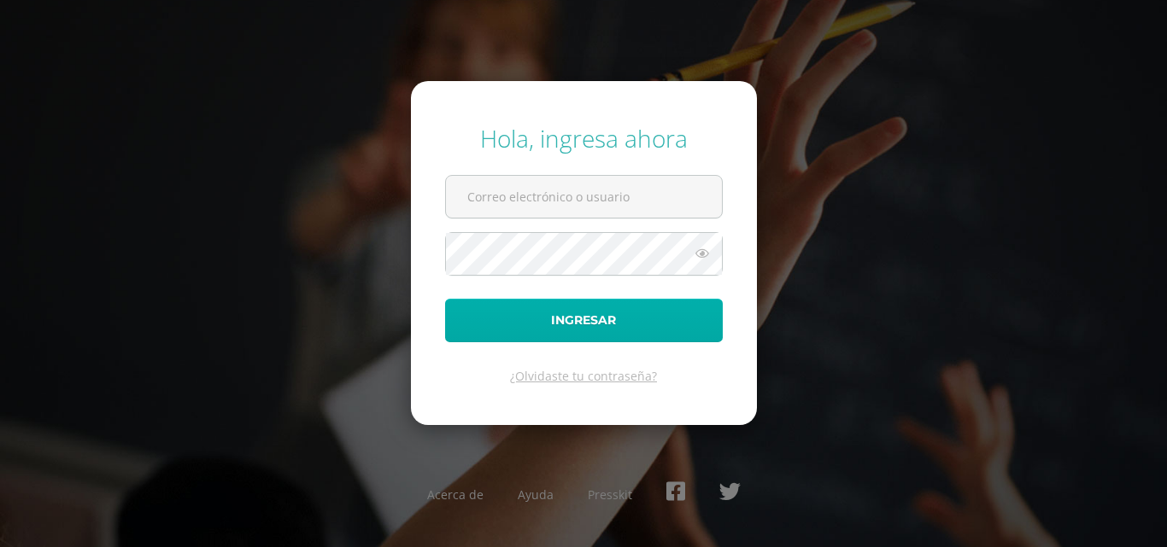
type input "[EMAIL_ADDRESS][PERSON_NAME][DOMAIN_NAME]"
click at [515, 312] on button "Ingresar" at bounding box center [584, 321] width 278 height 44
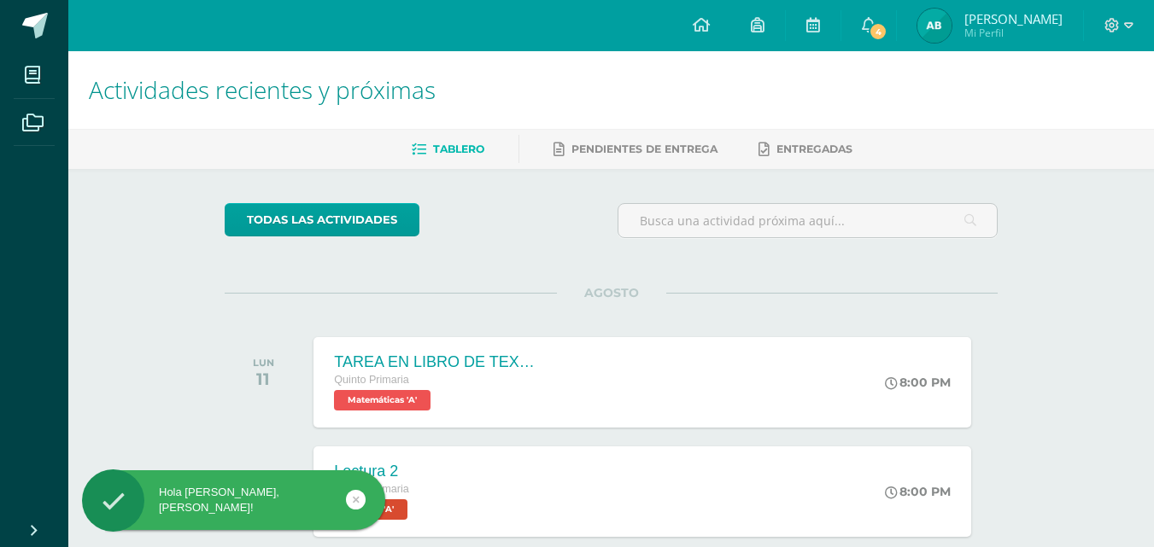
click at [1133, 25] on div at bounding box center [1119, 25] width 70 height 51
click at [1126, 25] on icon at bounding box center [1128, 25] width 9 height 6
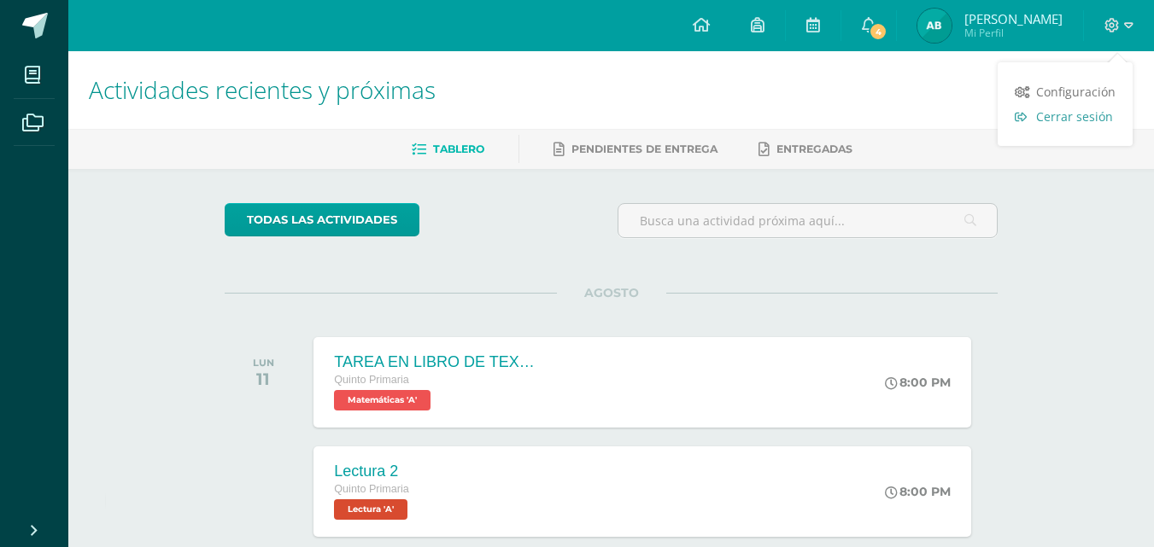
click at [1063, 115] on span "Cerrar sesión" at bounding box center [1074, 116] width 77 height 16
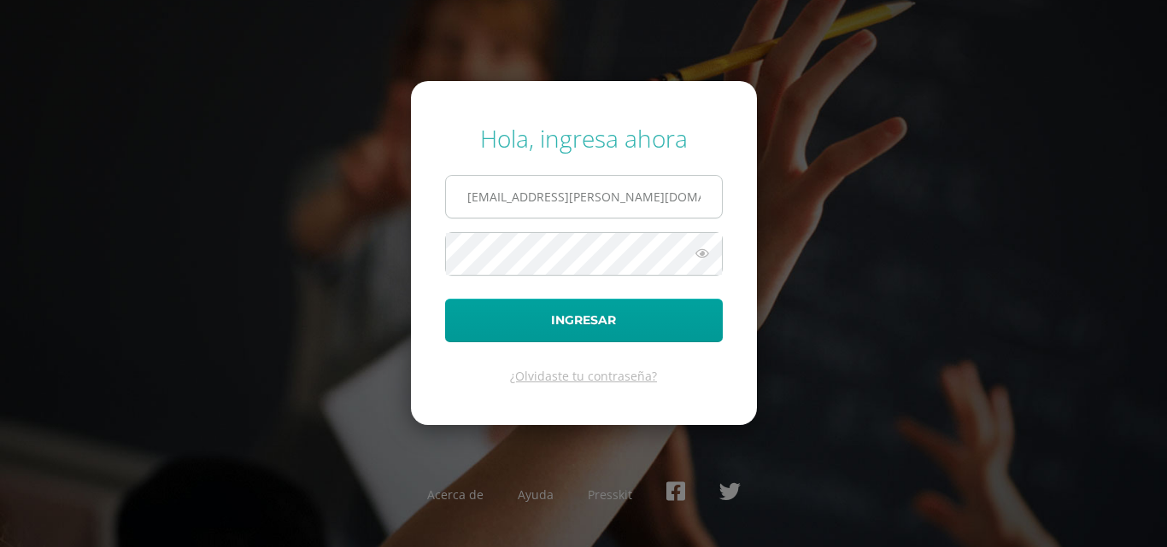
click at [511, 197] on input "[EMAIL_ADDRESS][PERSON_NAME][DOMAIN_NAME]" at bounding box center [584, 197] width 276 height 42
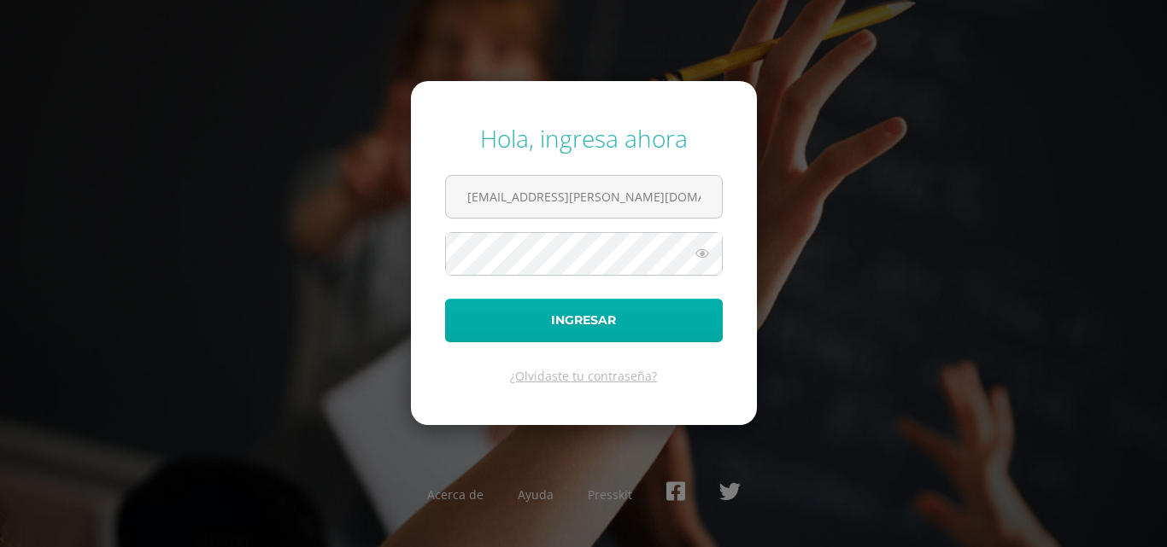
type input "[EMAIL_ADDRESS][PERSON_NAME][DOMAIN_NAME]"
click at [573, 321] on button "Ingresar" at bounding box center [584, 321] width 278 height 44
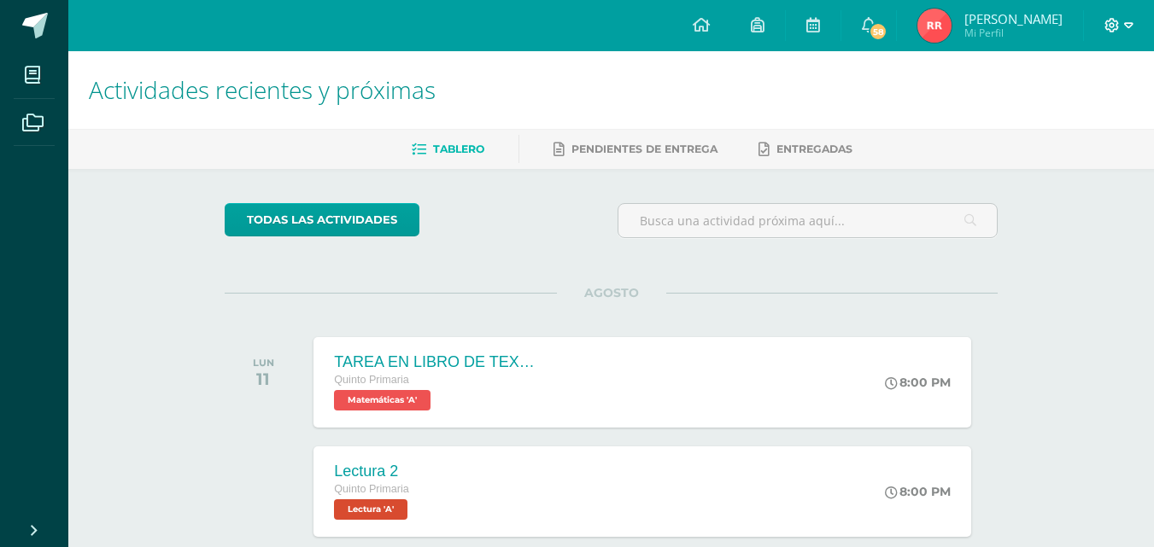
click at [1127, 27] on icon at bounding box center [1128, 25] width 9 height 6
click at [1039, 118] on span "Cerrar sesión" at bounding box center [1074, 116] width 77 height 16
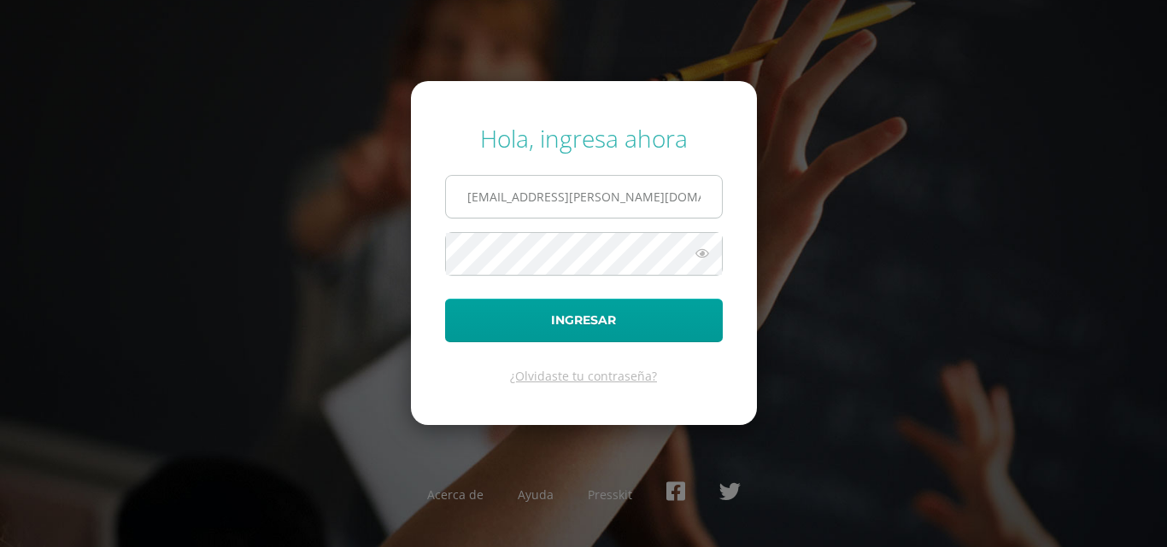
click at [509, 205] on input "2024042@fatima.edoo.gt" at bounding box center [584, 197] width 276 height 42
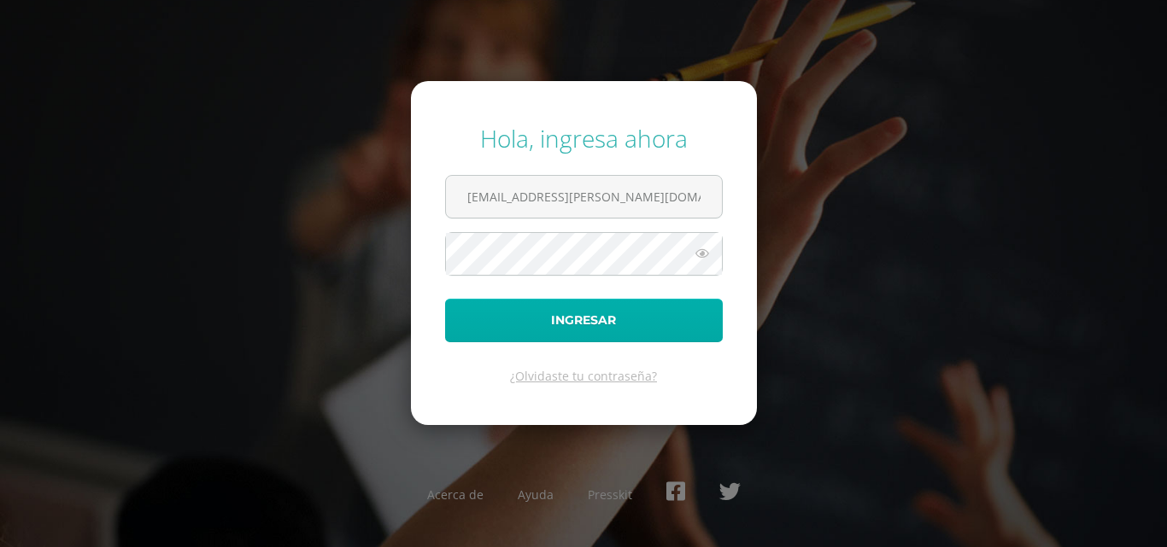
type input "2024044@fatima.edoo.gt"
click at [524, 320] on button "Ingresar" at bounding box center [584, 321] width 278 height 44
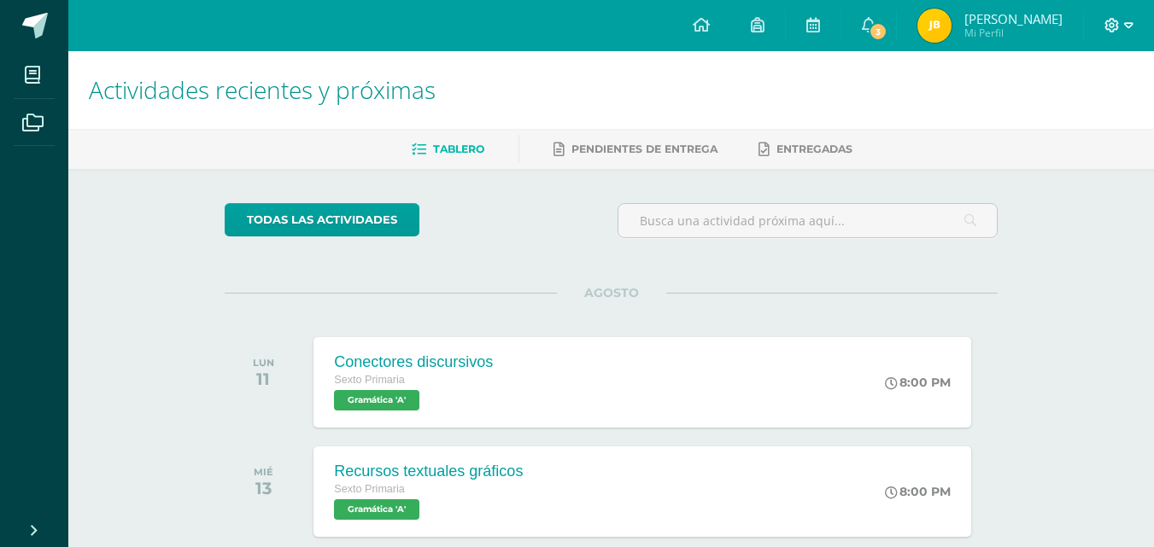
click at [1124, 25] on icon at bounding box center [1128, 25] width 9 height 15
click at [1086, 115] on span "Cerrar sesión" at bounding box center [1074, 116] width 77 height 16
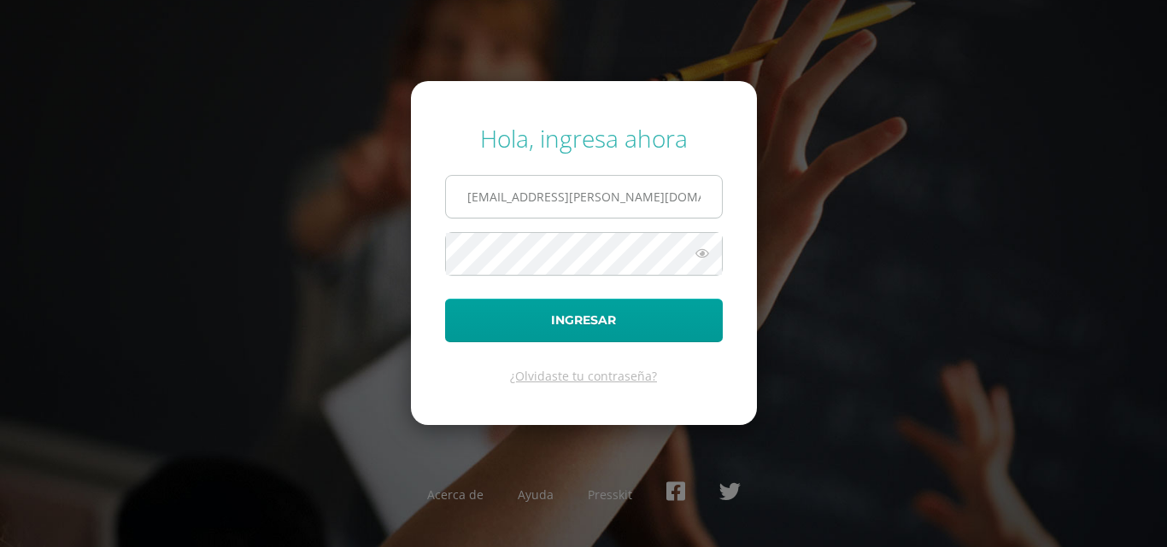
click at [649, 201] on input "[EMAIL_ADDRESS][PERSON_NAME][DOMAIN_NAME]" at bounding box center [584, 197] width 276 height 42
type input "2024042@fatima.edoo.gt"
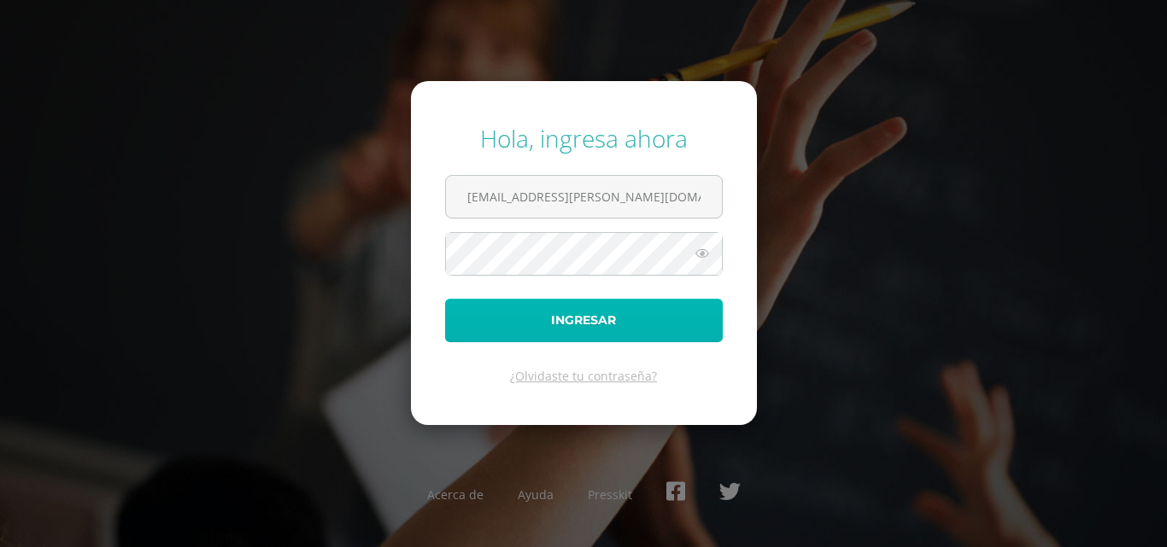
click at [577, 309] on button "Ingresar" at bounding box center [584, 321] width 278 height 44
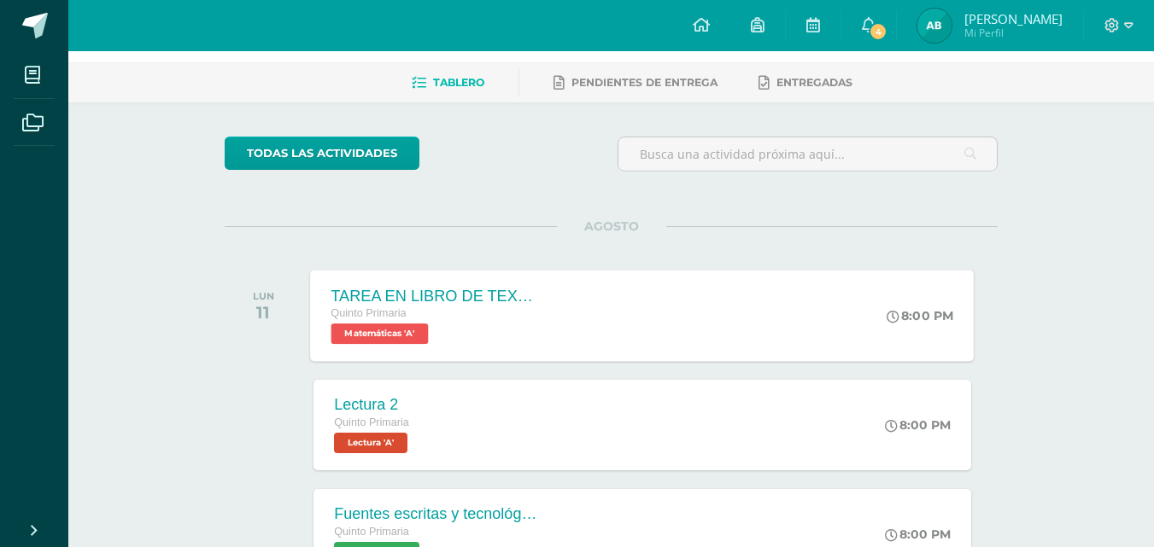
scroll to position [68, 0]
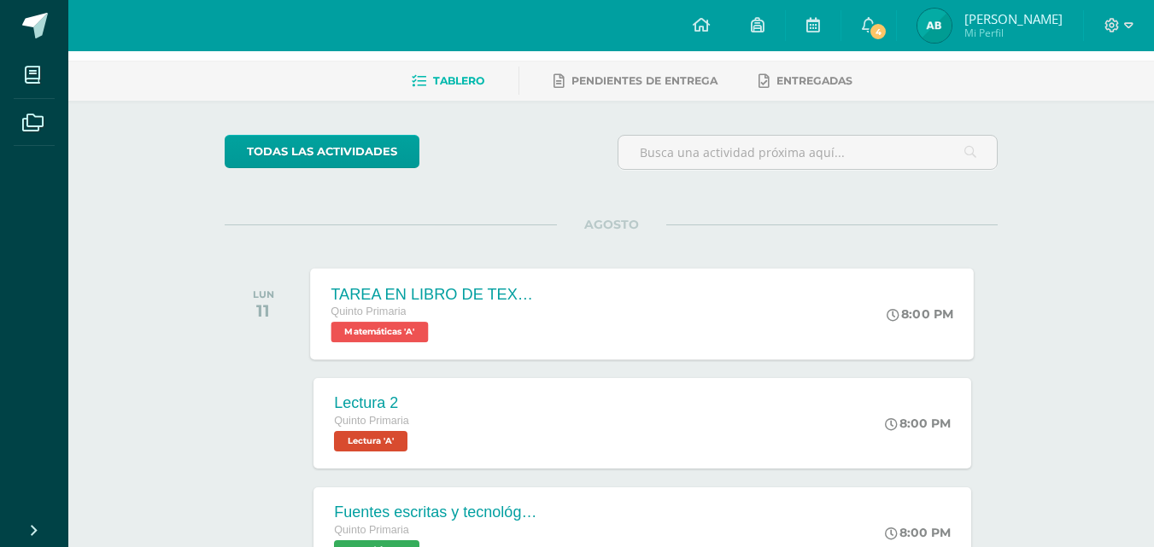
click at [567, 333] on div "TAREA EN LIBRO DE TEXTO Quinto Primaria Matemáticas 'A' 8:00 PM TAREA EN LIBRO …" at bounding box center [643, 313] width 664 height 91
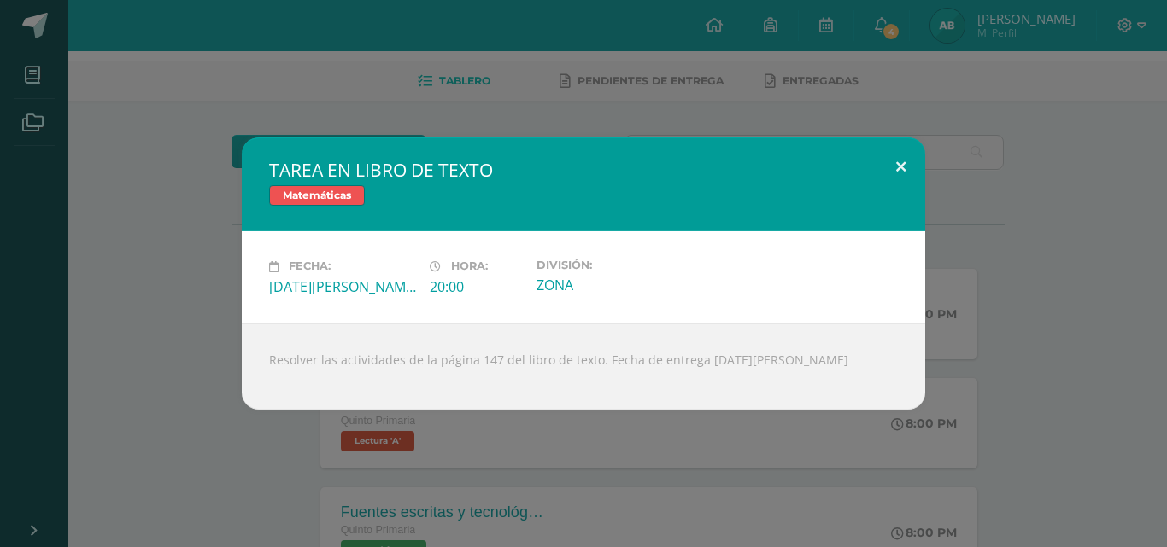
click at [904, 157] on button at bounding box center [900, 167] width 49 height 58
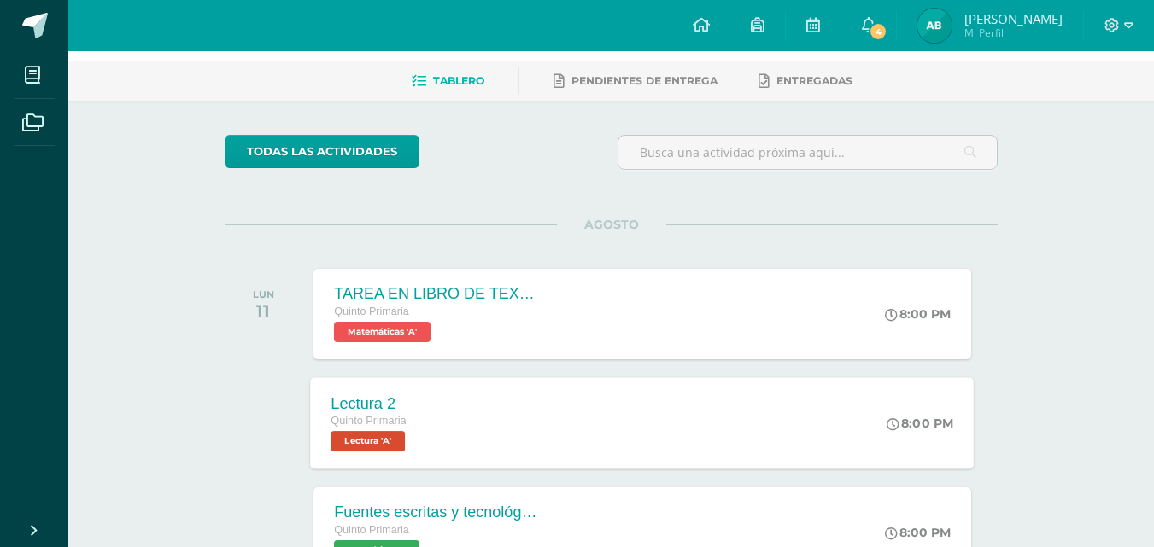
click at [766, 439] on div "Lectura 2 Quinto Primaria Lectura 'A' 8:00 PM Lectura 2 Lectura Cargando conten…" at bounding box center [643, 423] width 664 height 91
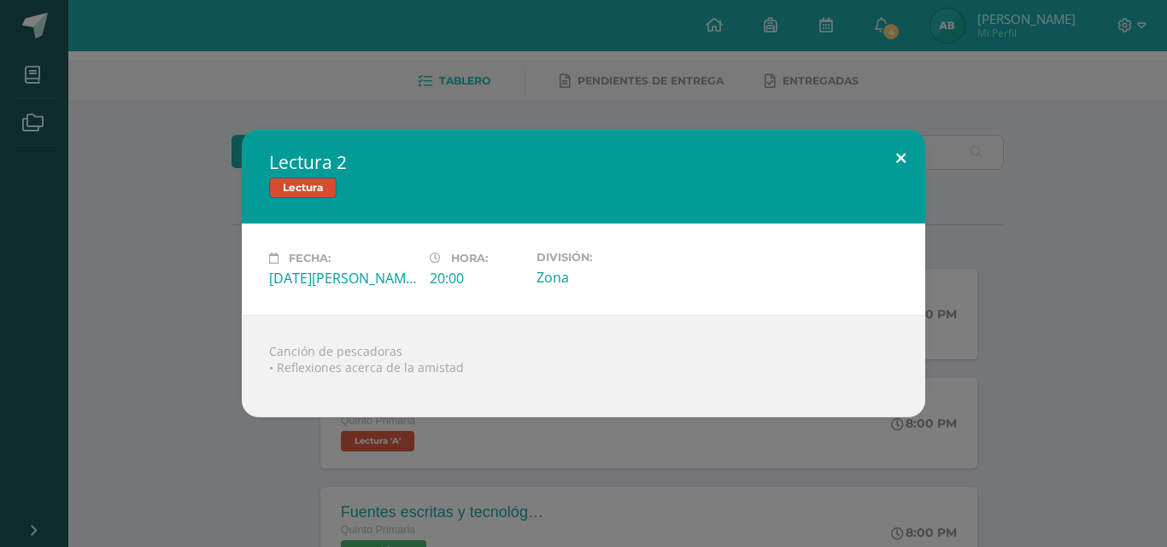
click at [905, 144] on button at bounding box center [900, 159] width 49 height 58
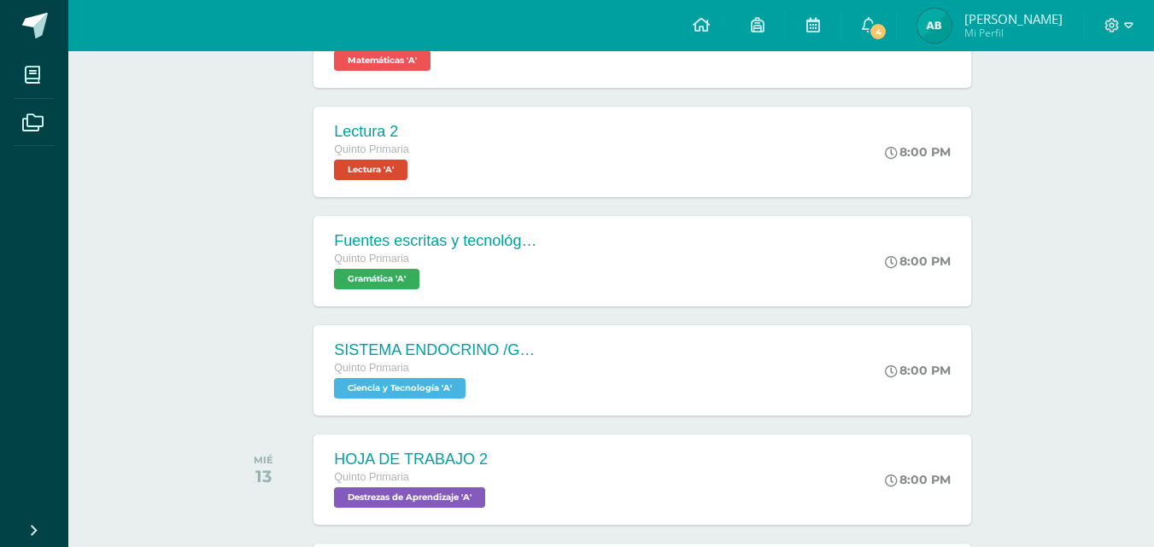
scroll to position [342, 0]
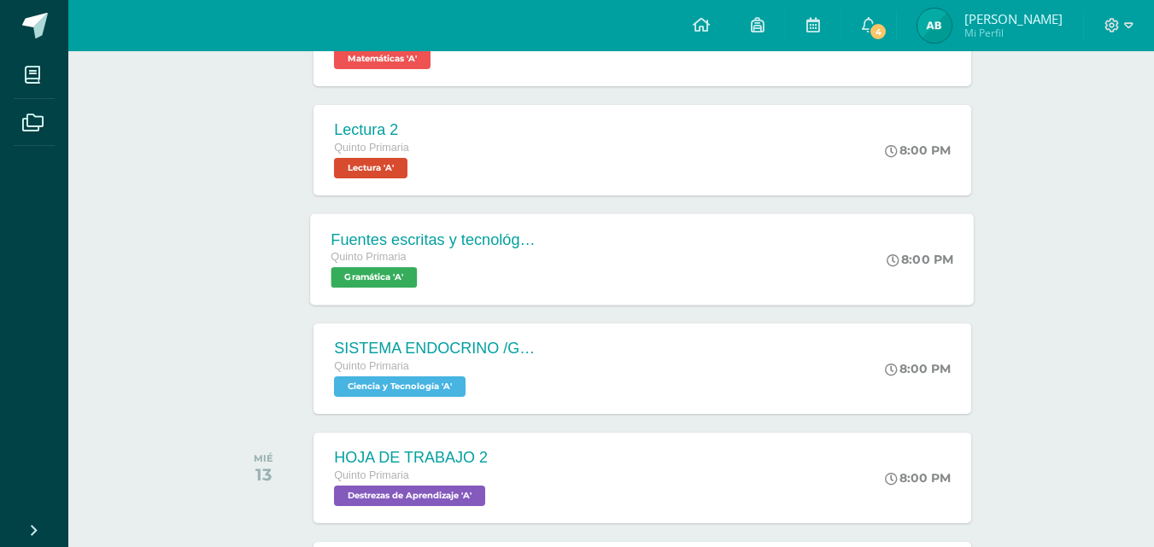
click at [674, 260] on div "Fuentes escritas y tecnológicas Quinto Primaria Gramática 'A' 8:00 PM Fuentes e…" at bounding box center [643, 259] width 664 height 91
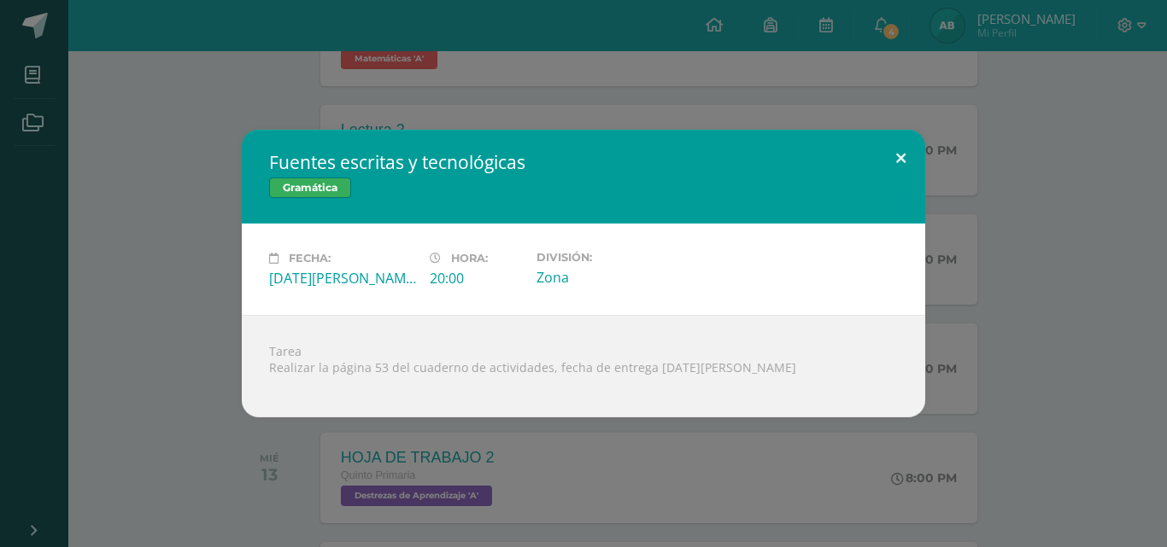
click at [898, 145] on button at bounding box center [900, 159] width 49 height 58
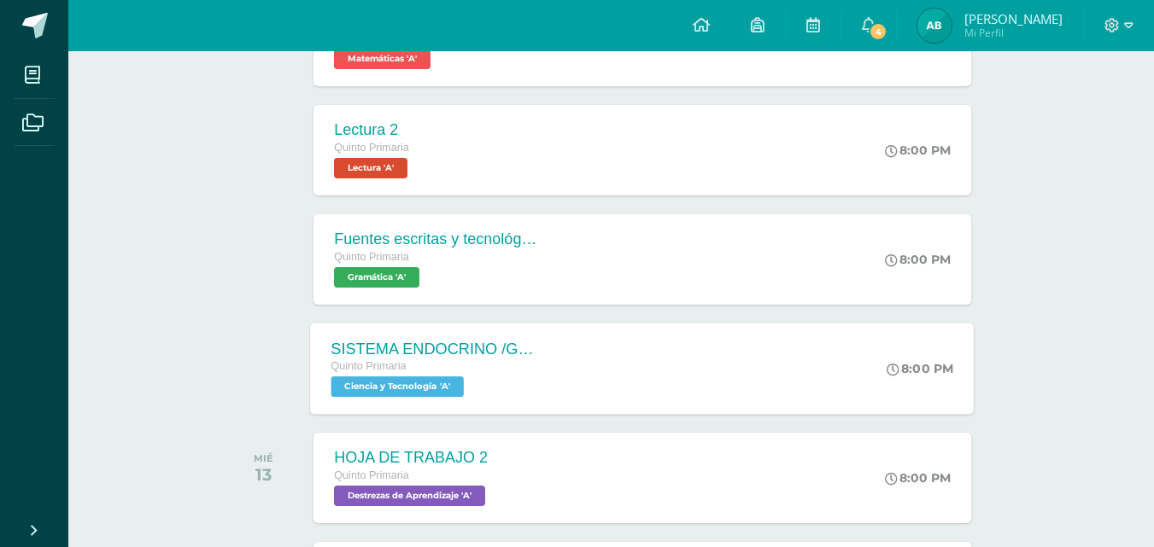
click at [758, 364] on div "SISTEMA ENDOCRINO /GUIA 3 Quinto Primaria Ciencia y Tecnología 'A' 8:00 PM SIST…" at bounding box center [643, 368] width 664 height 91
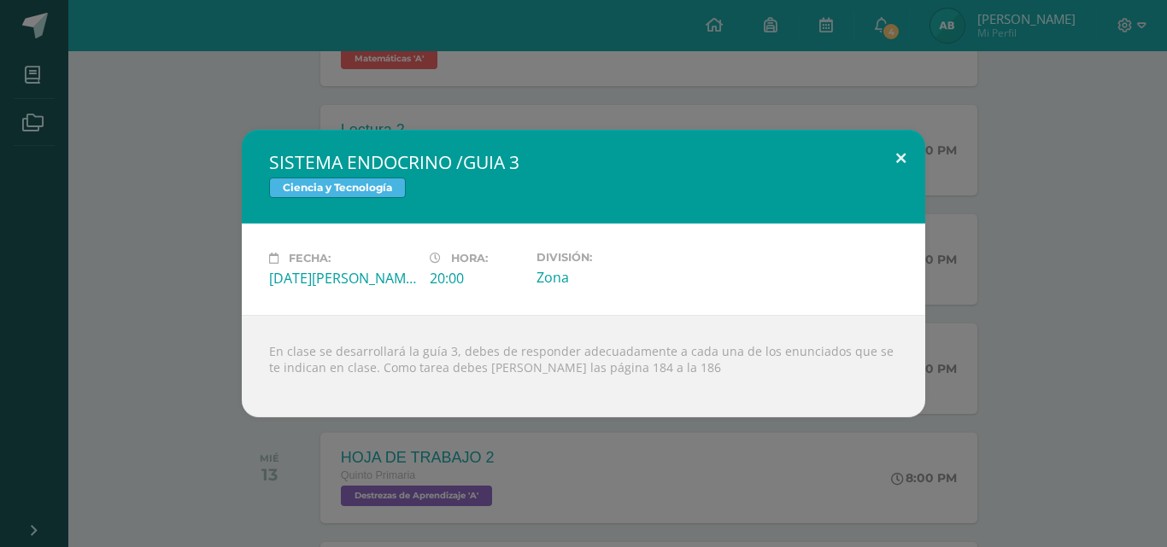
click at [899, 155] on button at bounding box center [900, 159] width 49 height 58
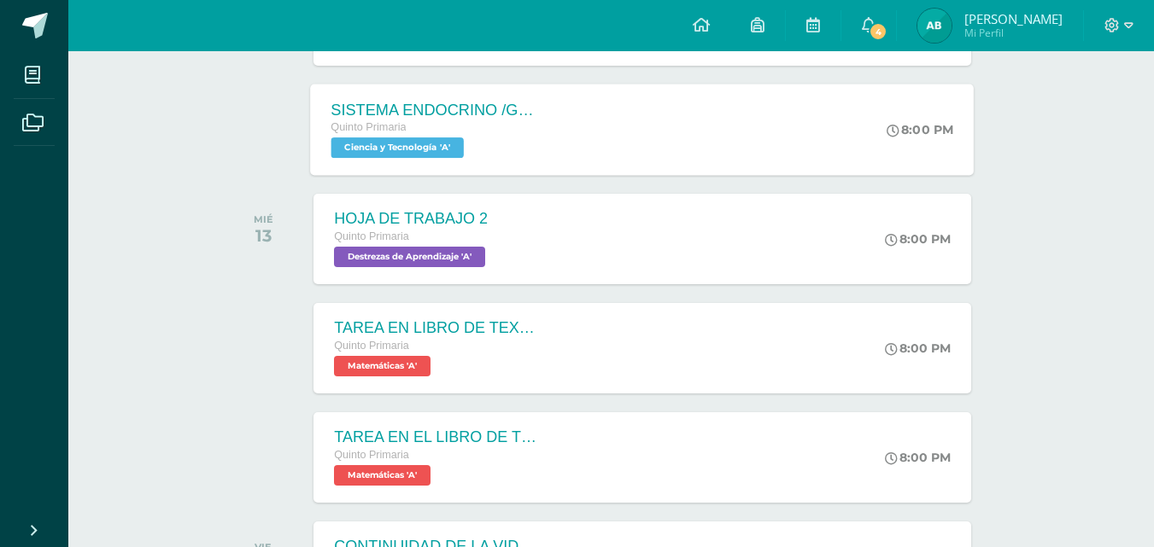
scroll to position [615, 0]
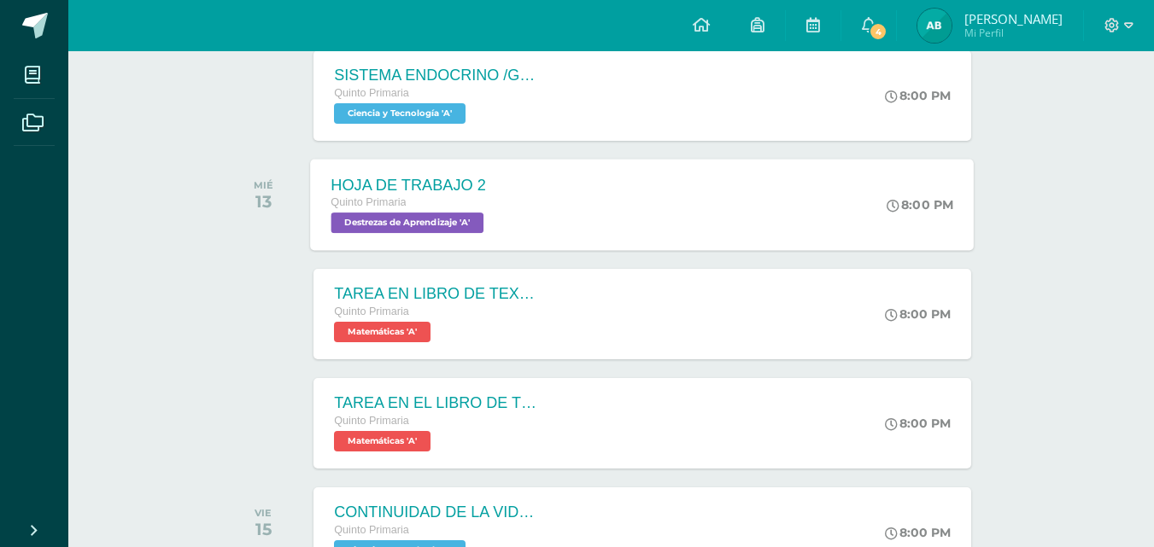
click at [645, 185] on div "HOJA DE TRABAJO 2 Quinto Primaria Destrezas de Aprendizaje 'A' 8:00 PM HOJA DE …" at bounding box center [643, 204] width 664 height 91
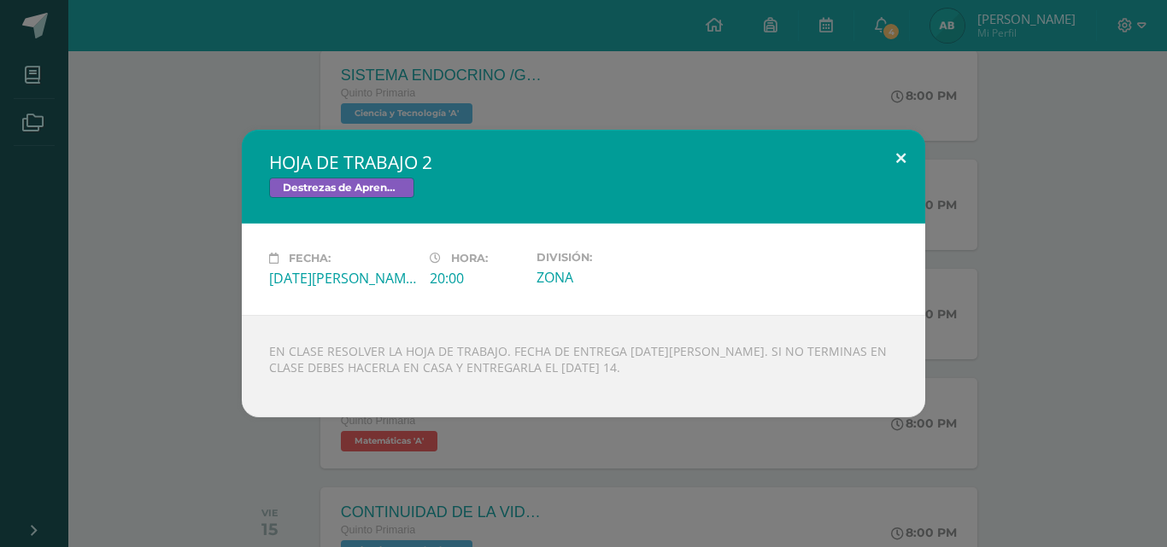
click at [902, 150] on button at bounding box center [900, 159] width 49 height 58
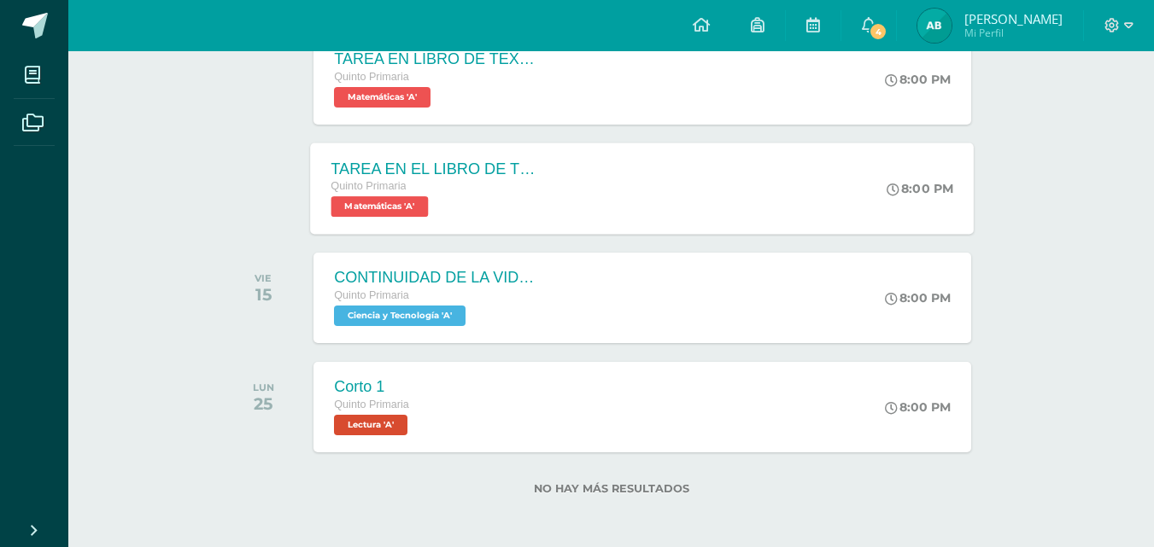
scroll to position [852, 0]
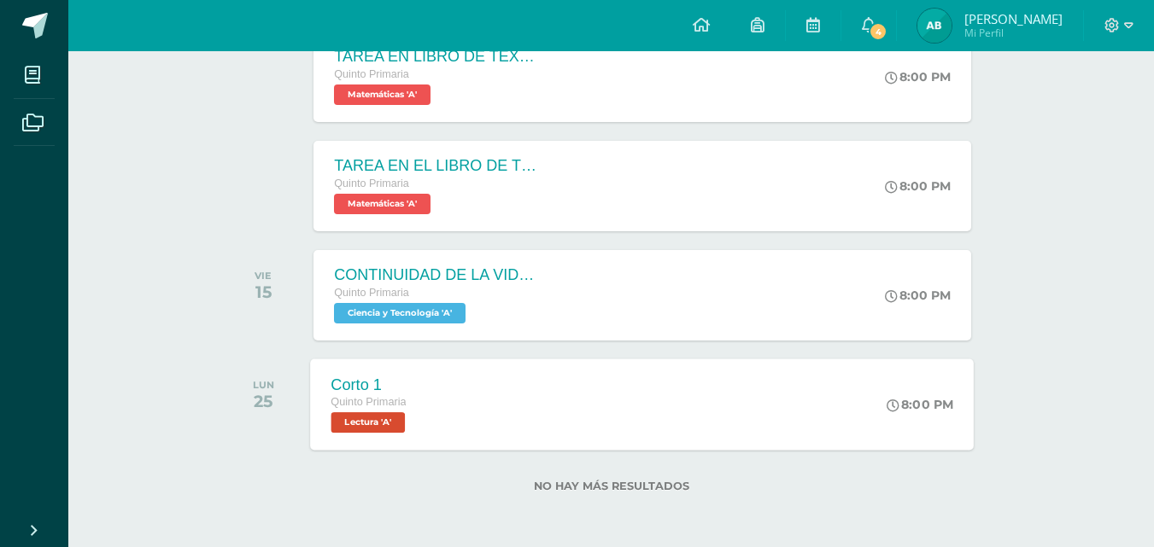
click at [644, 412] on div "Corto 1 Quinto Primaria Lectura 'A' 8:00 PM Corto 1 Lectura Cargando contenido" at bounding box center [643, 404] width 664 height 91
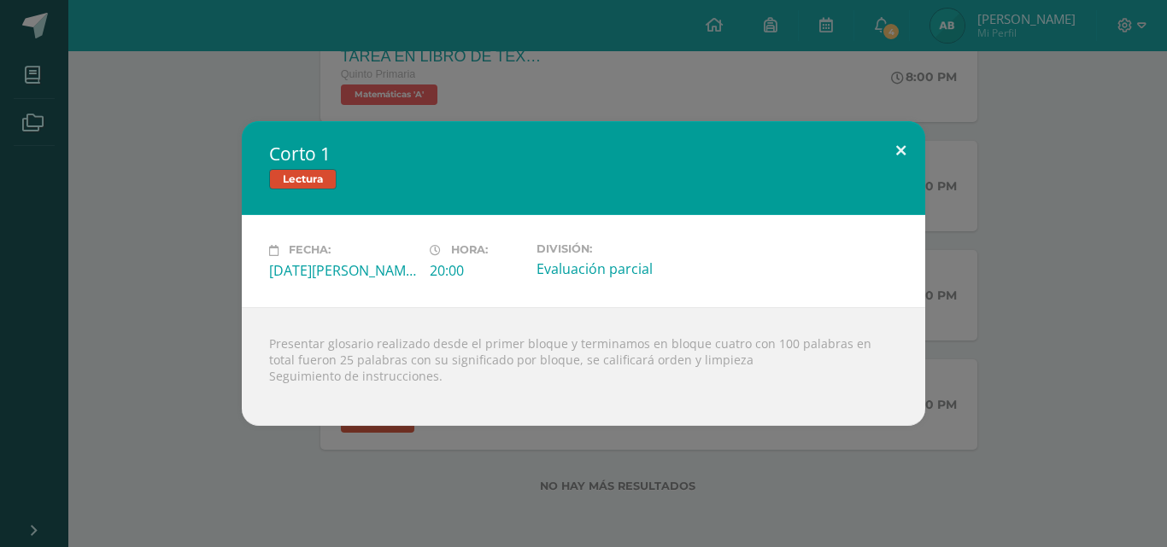
click at [899, 146] on button at bounding box center [900, 150] width 49 height 58
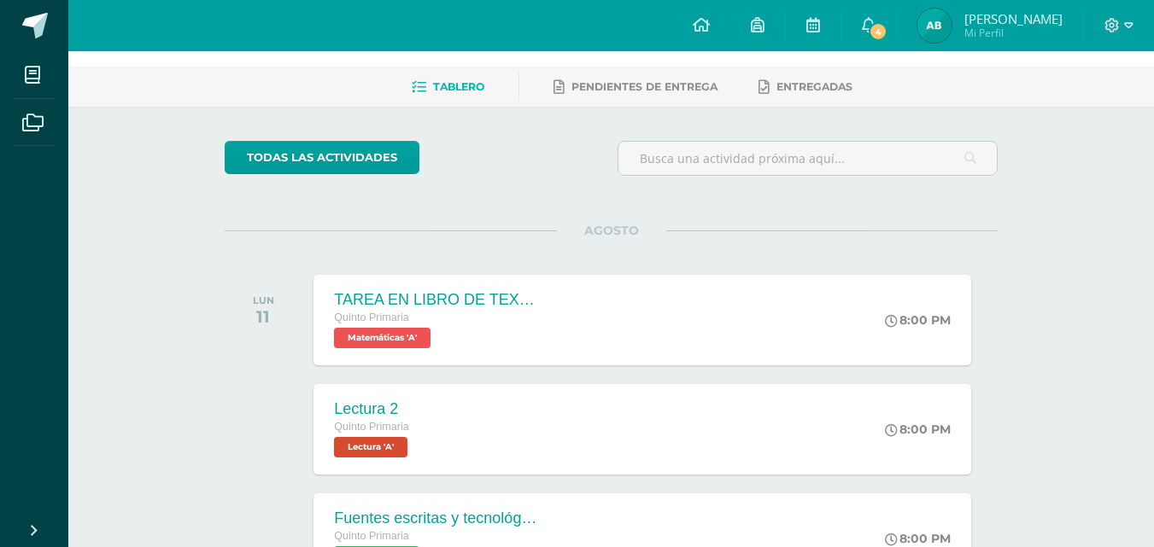
scroll to position [0, 0]
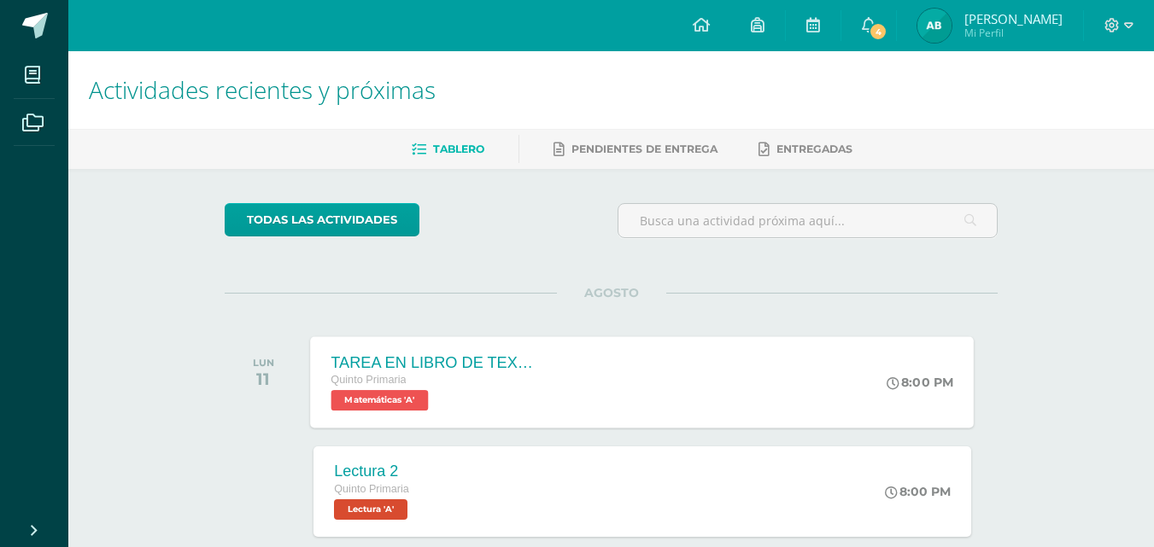
click at [707, 364] on div "TAREA EN LIBRO DE TEXTO Quinto Primaria Matemáticas 'A' 8:00 PM TAREA EN LIBRO …" at bounding box center [643, 382] width 664 height 91
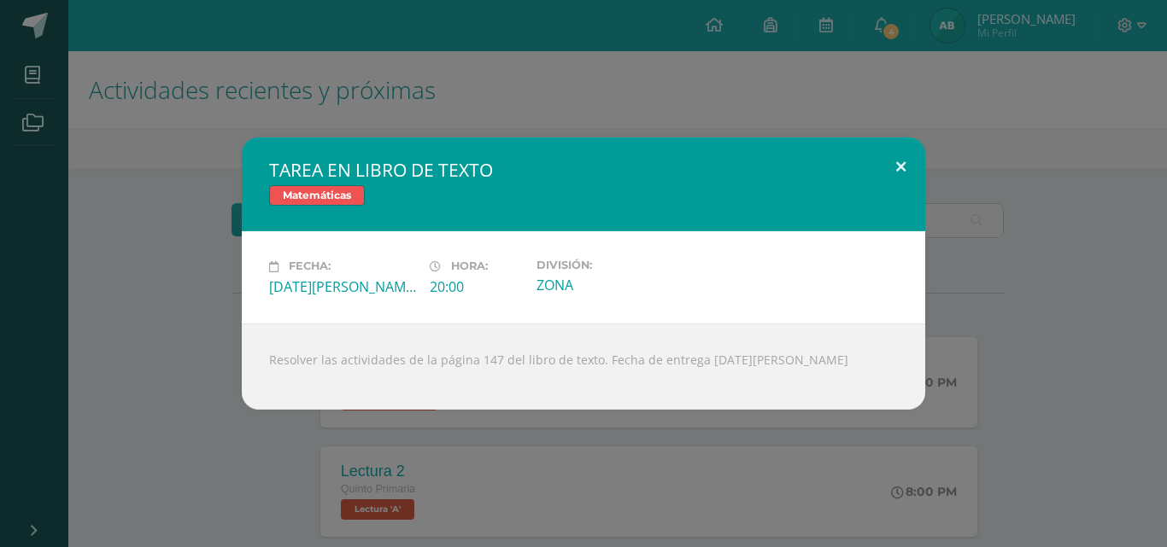
click at [901, 160] on button at bounding box center [900, 167] width 49 height 58
